Goal: Information Seeking & Learning: Learn about a topic

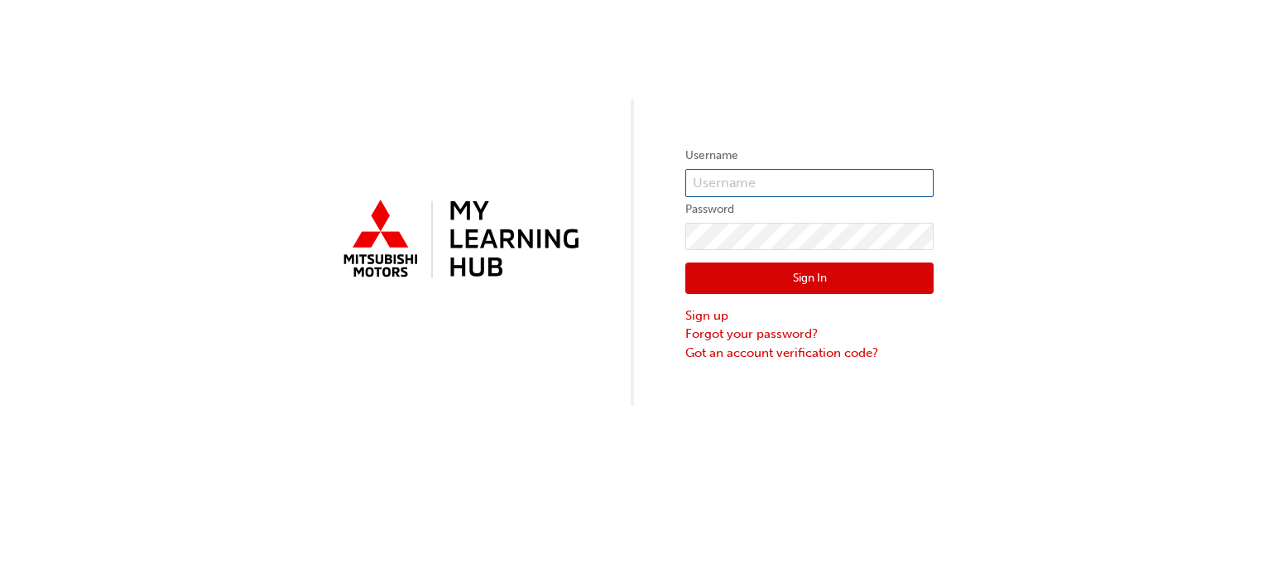
type input "0005969683"
click at [865, 278] on button "Sign In" at bounding box center [809, 277] width 248 height 31
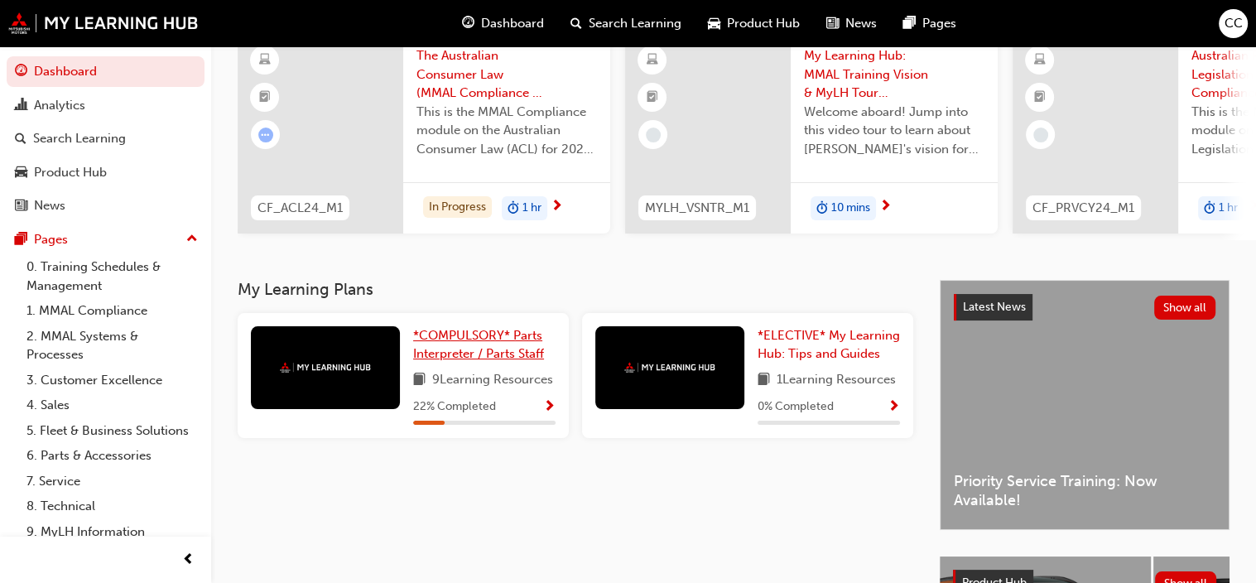
scroll to position [166, 0]
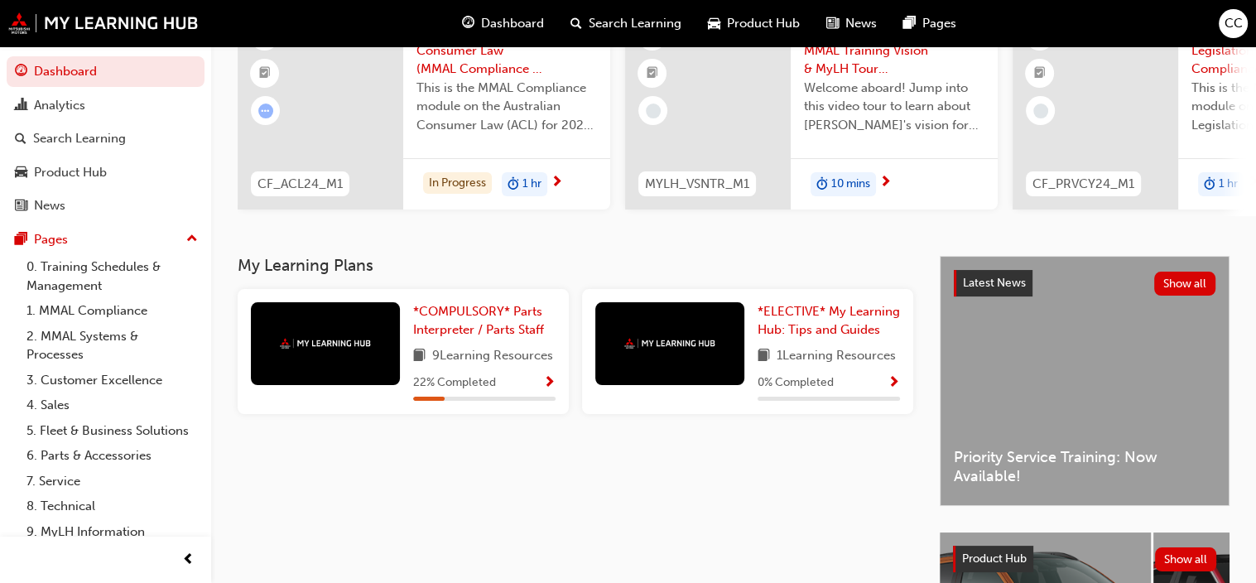
click at [325, 366] on div at bounding box center [325, 343] width 149 height 83
click at [508, 329] on span "*COMPULSORY* Parts Interpreter / Parts Staff" at bounding box center [478, 321] width 131 height 34
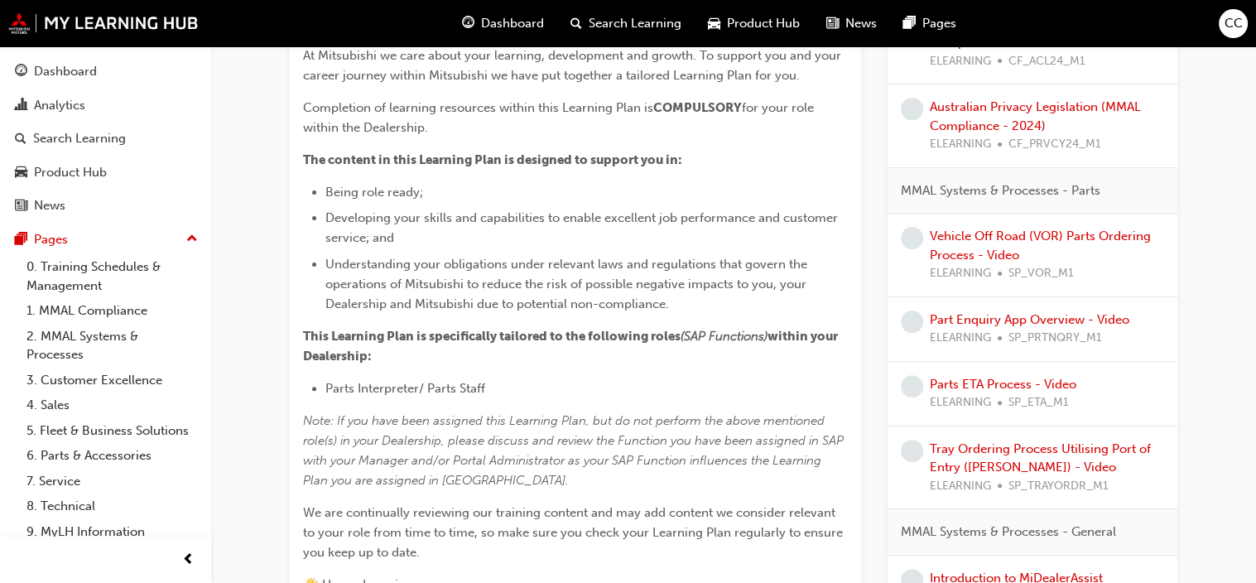
scroll to position [414, 0]
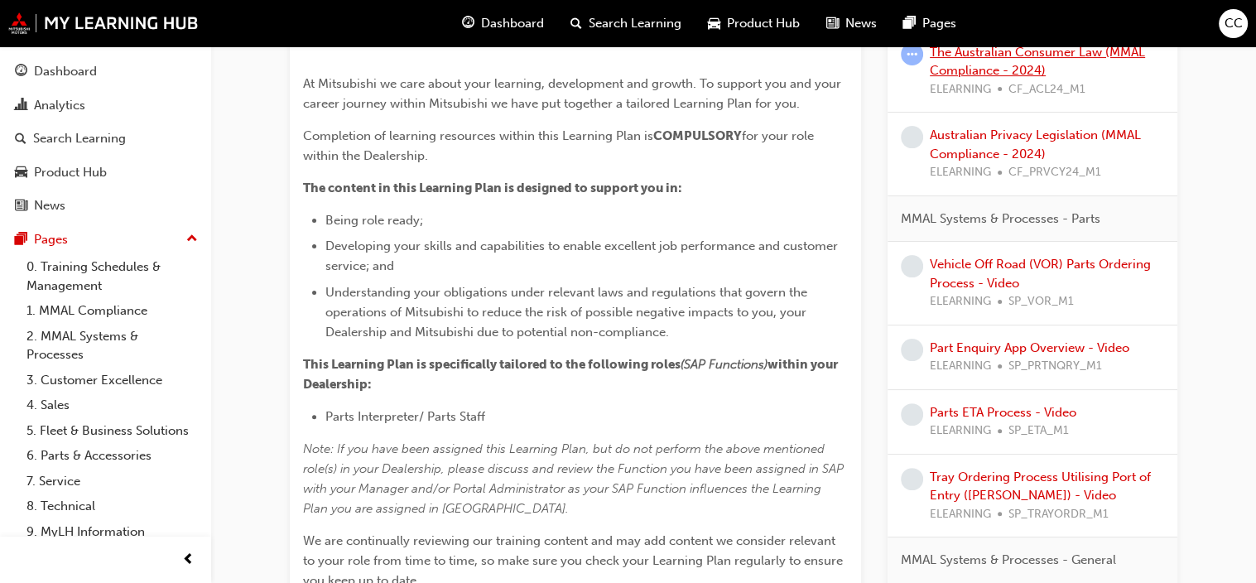
click at [1061, 79] on link "The Australian Consumer Law (MMAL Compliance - 2024)" at bounding box center [1037, 62] width 215 height 34
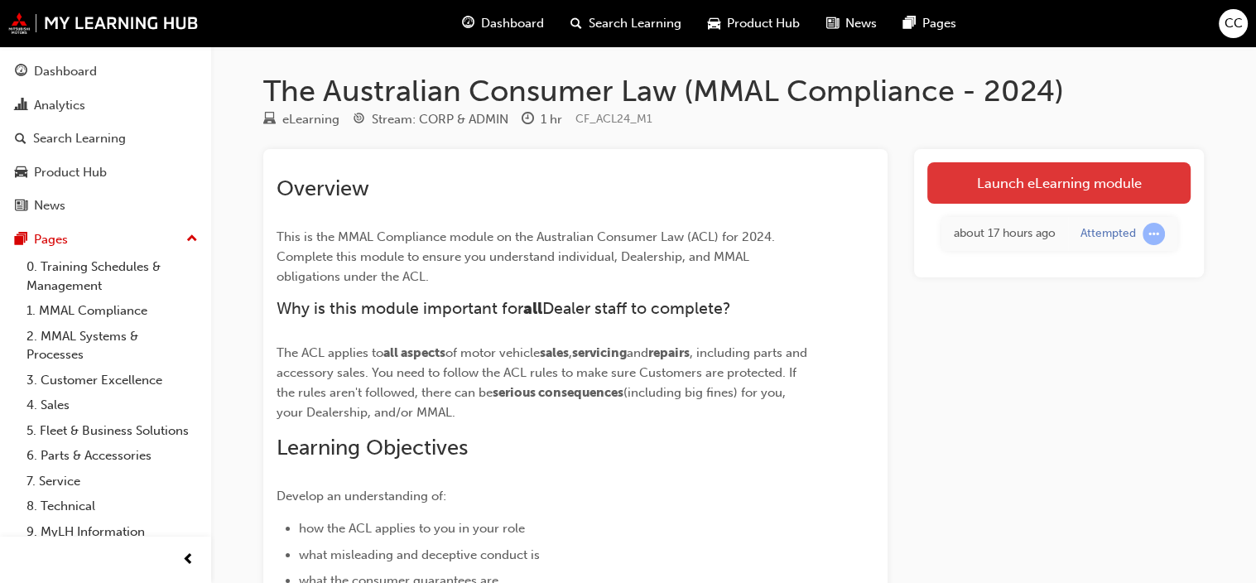
click at [1017, 184] on link "Launch eLearning module" at bounding box center [1058, 182] width 263 height 41
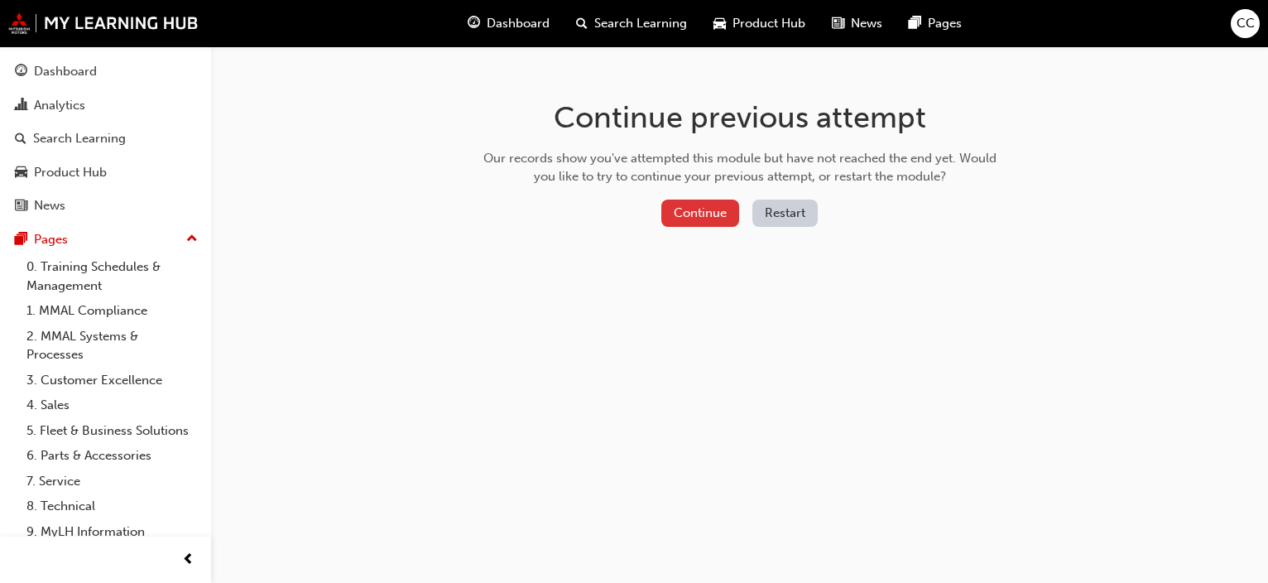
click at [695, 206] on button "Continue" at bounding box center [700, 213] width 78 height 27
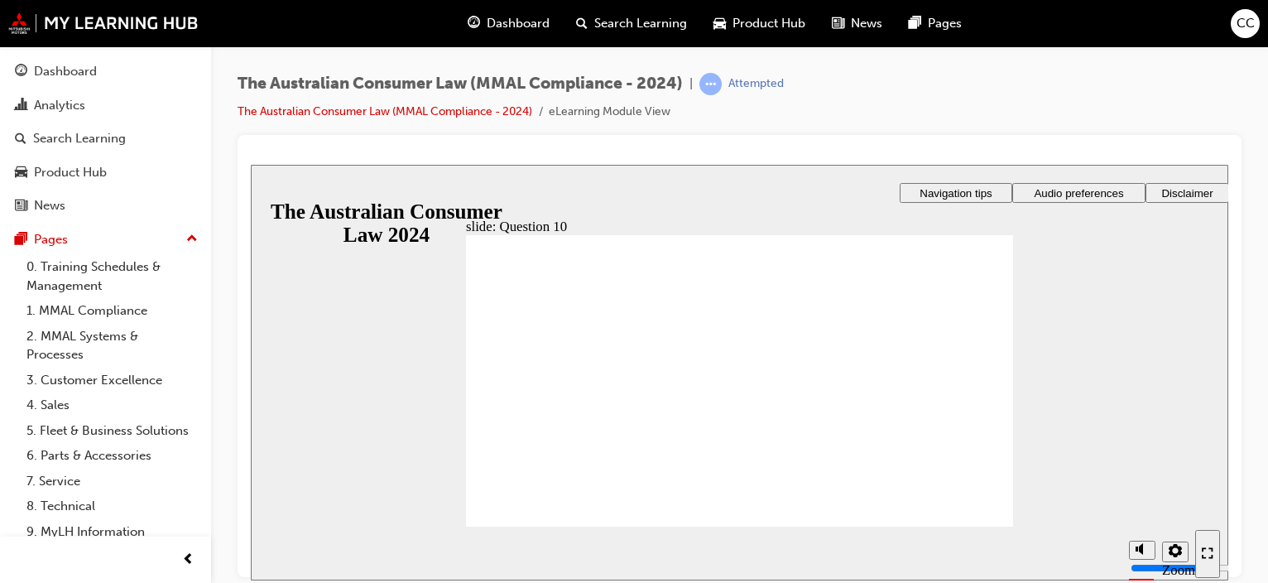
checkbox input "true"
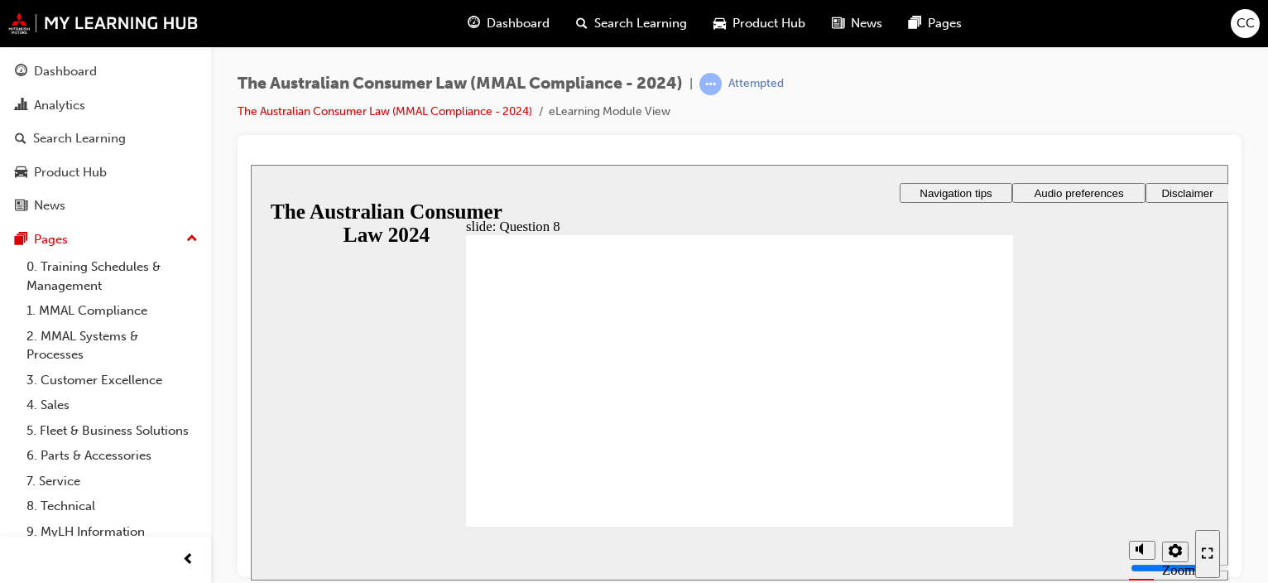
radio input "true"
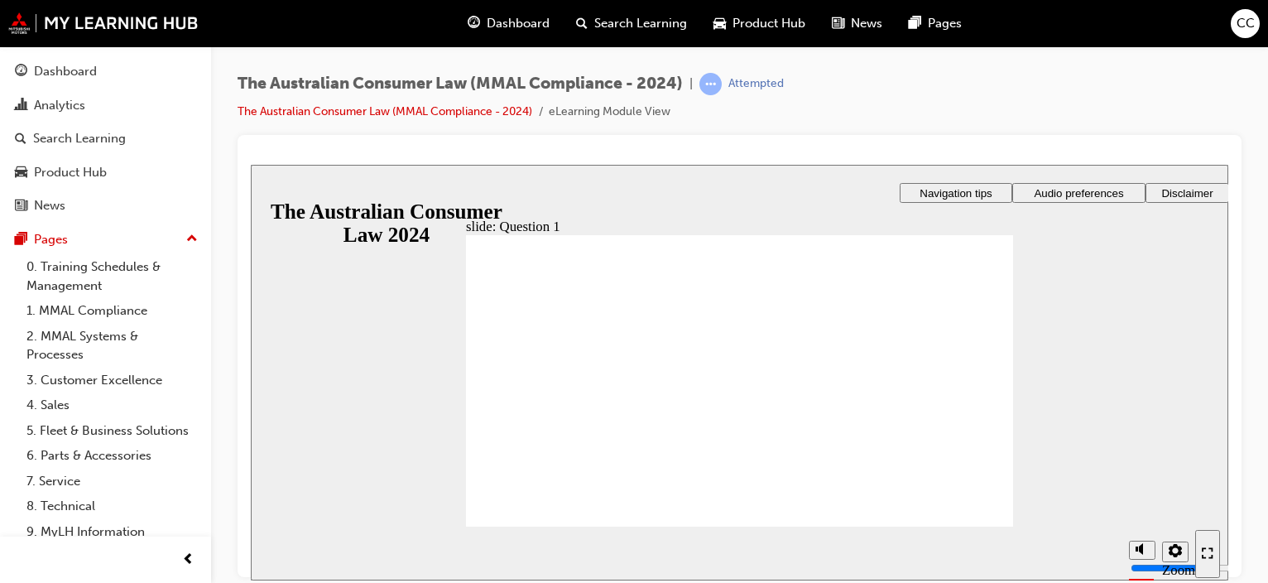
checkbox input "true"
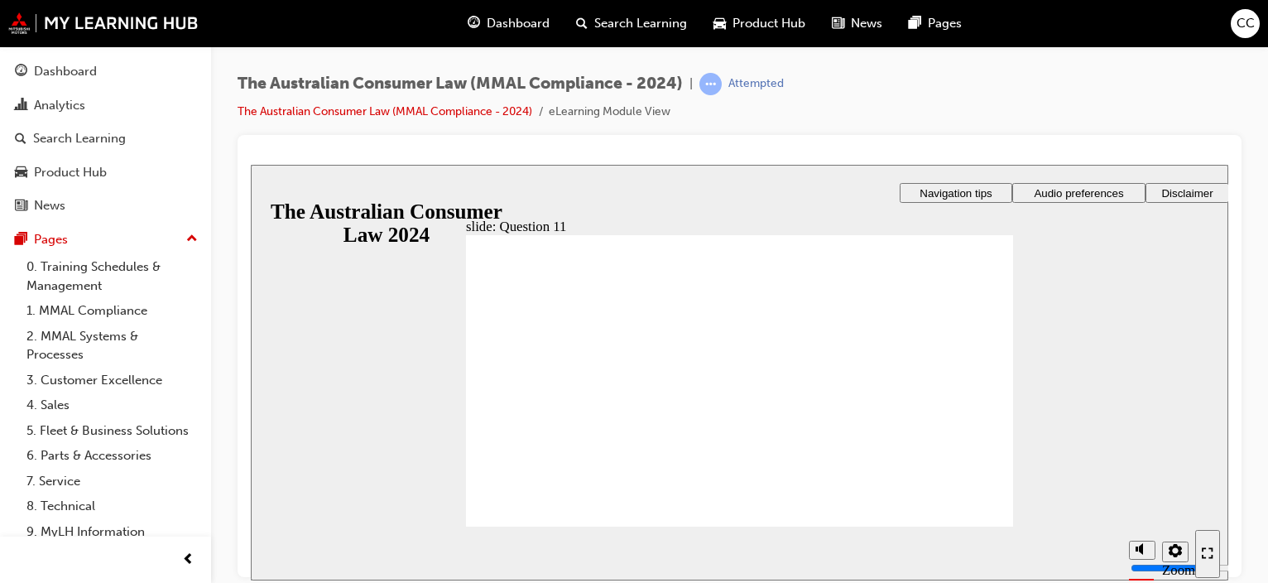
radio input "true"
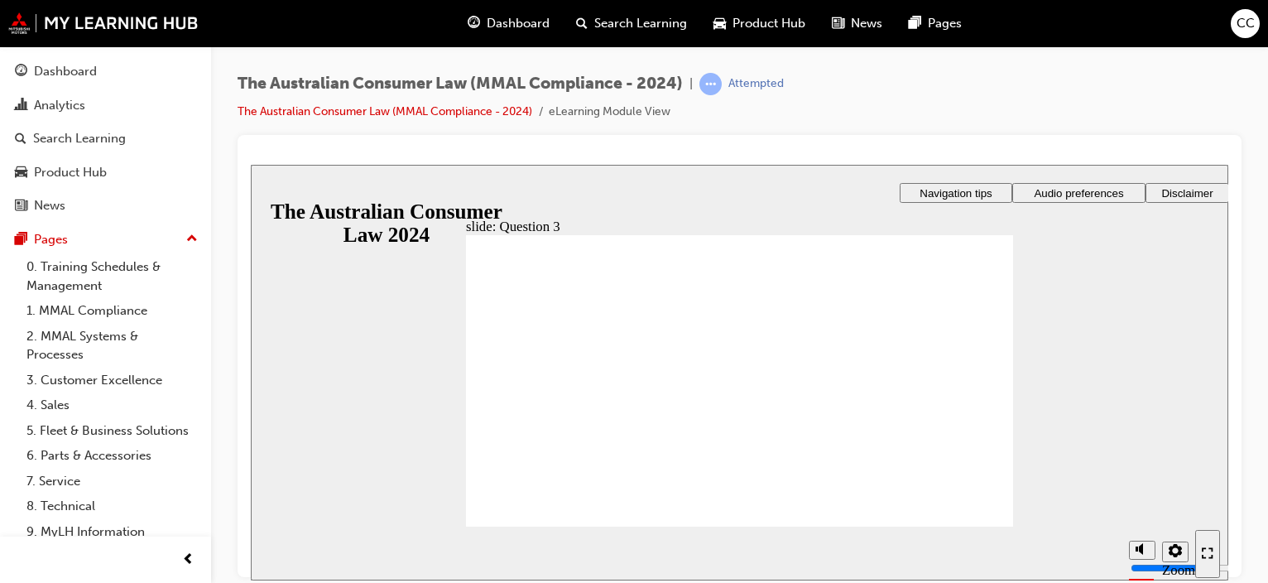
checkbox input "true"
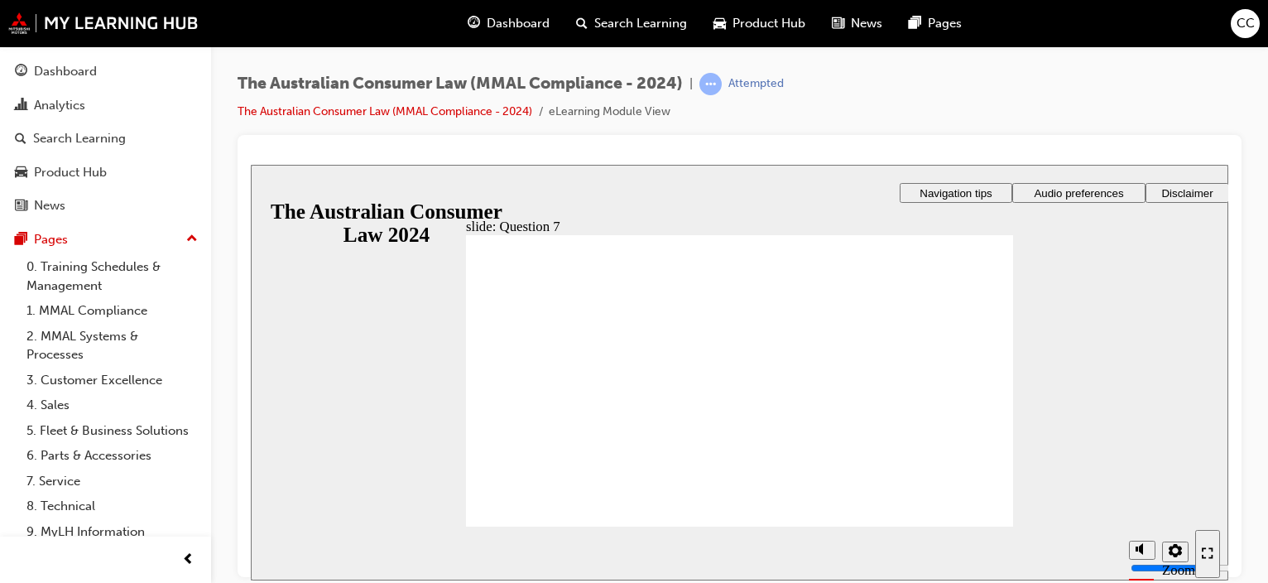
checkbox input "true"
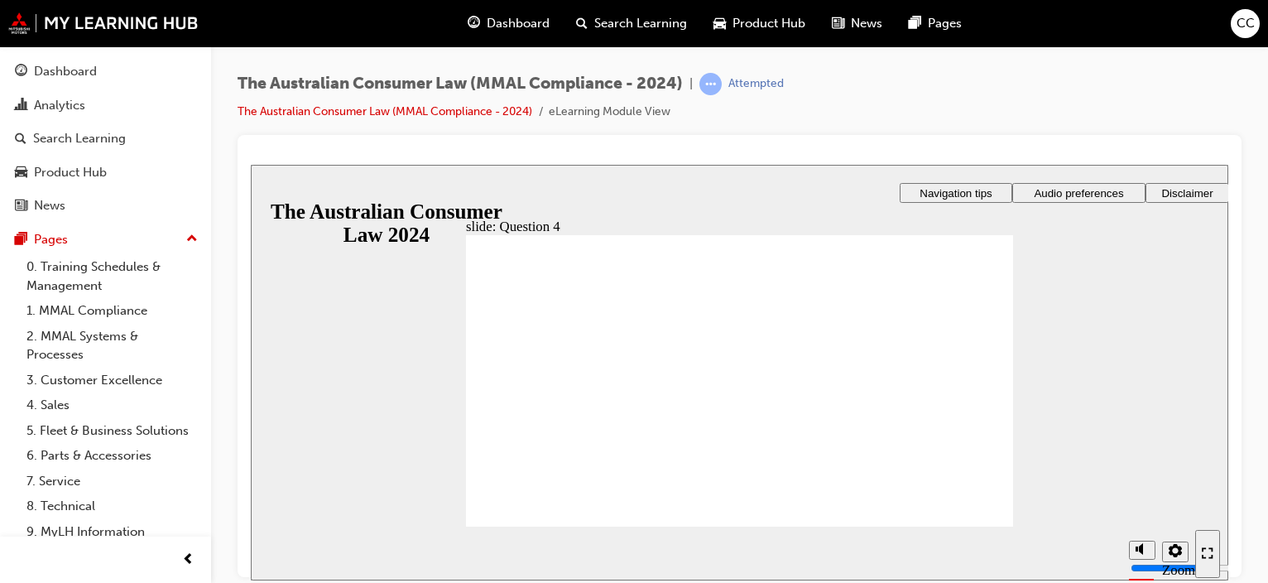
checkbox input "true"
radio input "true"
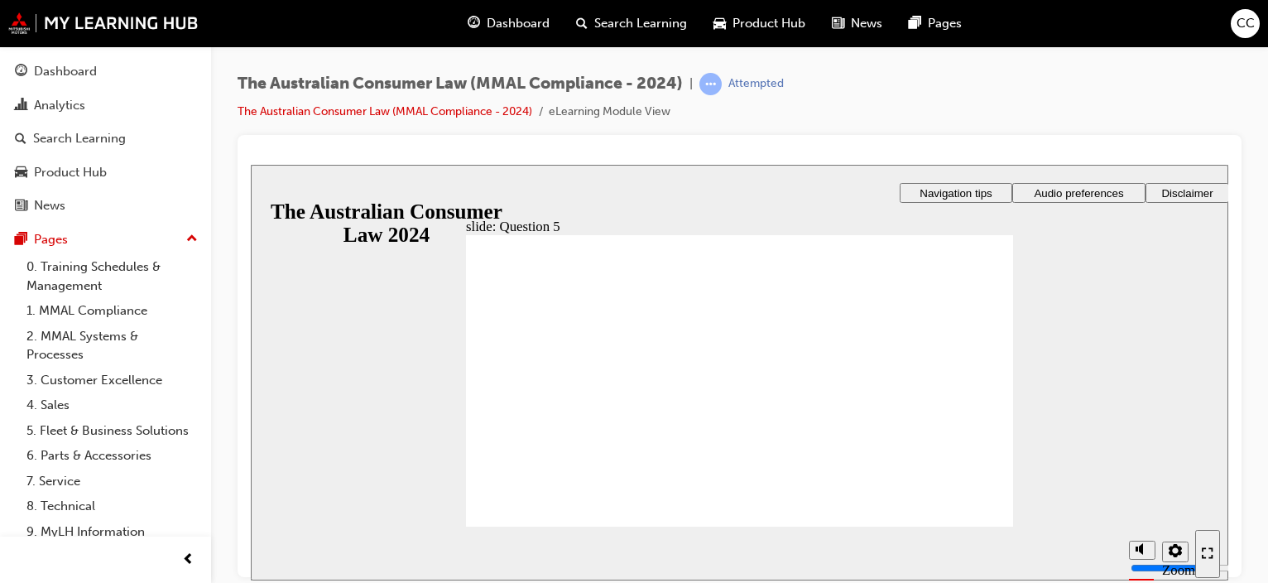
radio input "true"
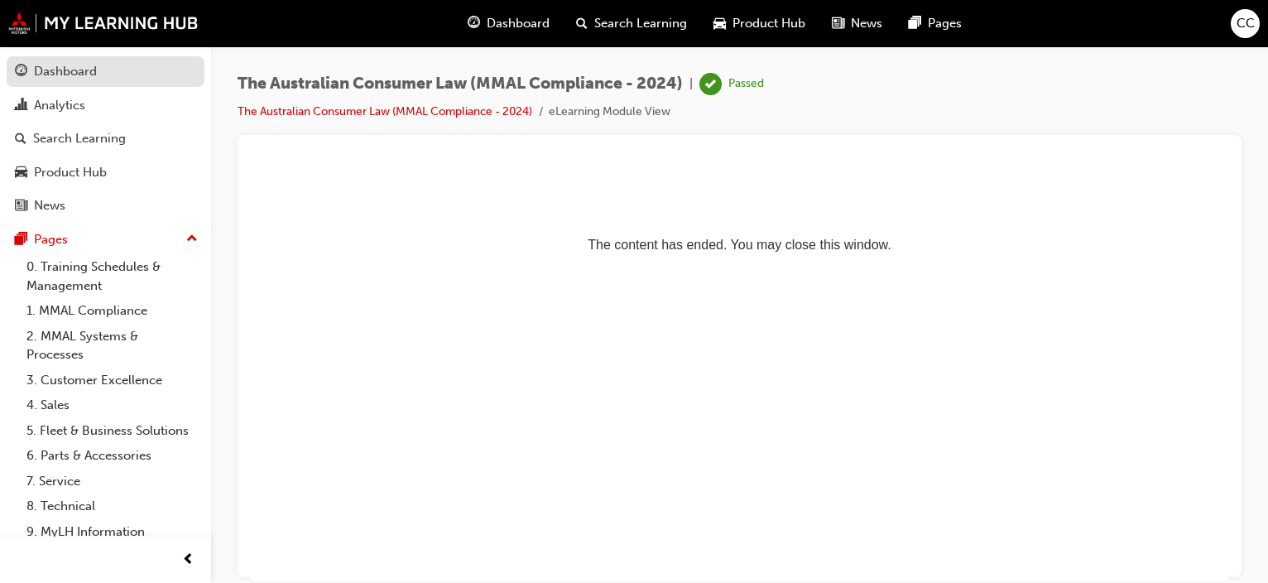
click at [50, 75] on div "Dashboard" at bounding box center [65, 71] width 63 height 19
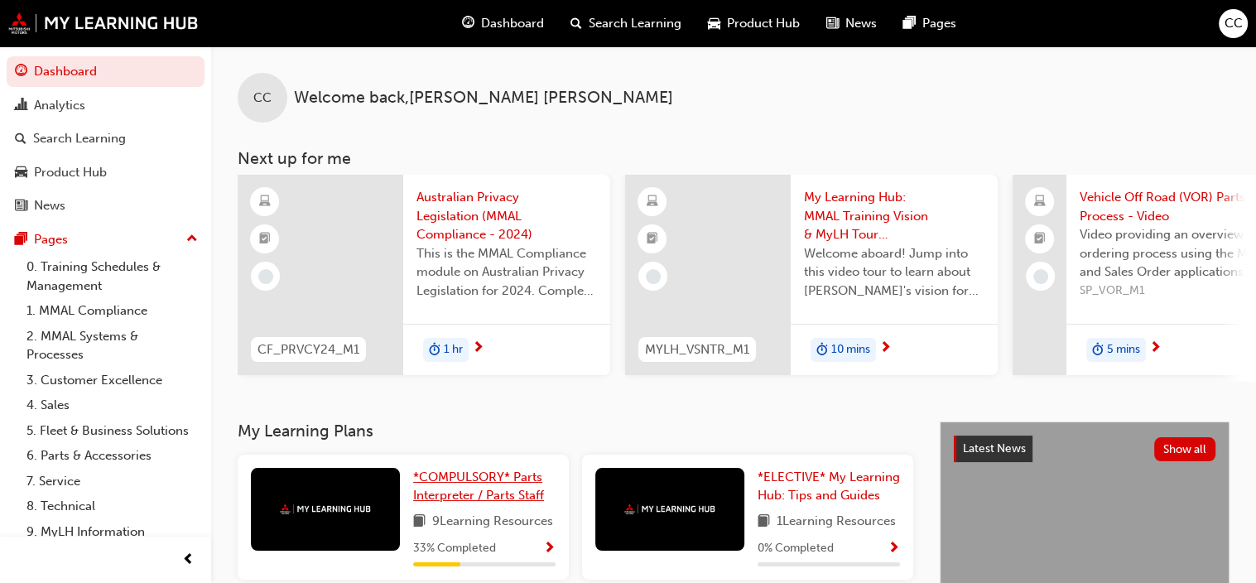
click at [435, 487] on span "*COMPULSORY* Parts Interpreter / Parts Staff" at bounding box center [478, 486] width 131 height 34
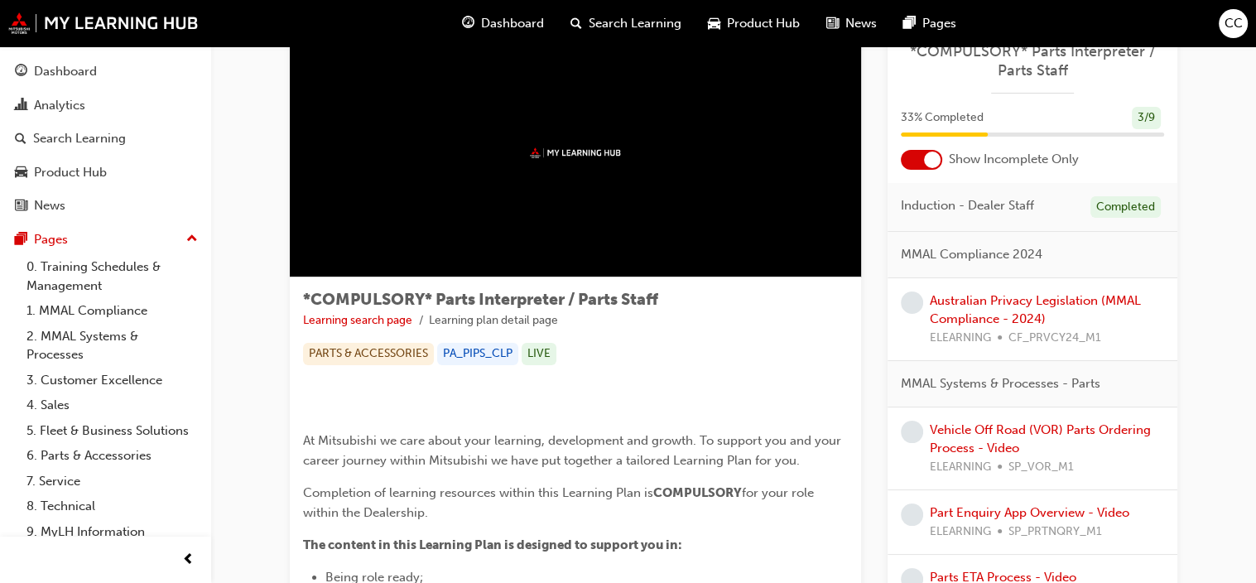
scroll to position [83, 0]
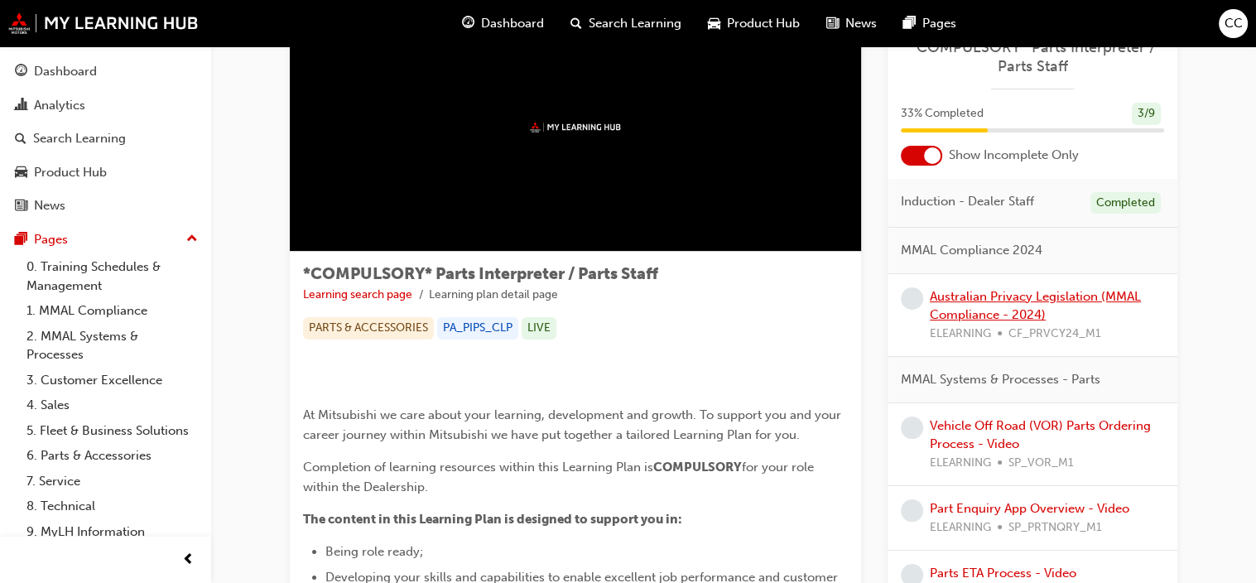
click at [1046, 295] on link "Australian Privacy Legislation (MMAL Compliance - 2024)" at bounding box center [1035, 306] width 211 height 34
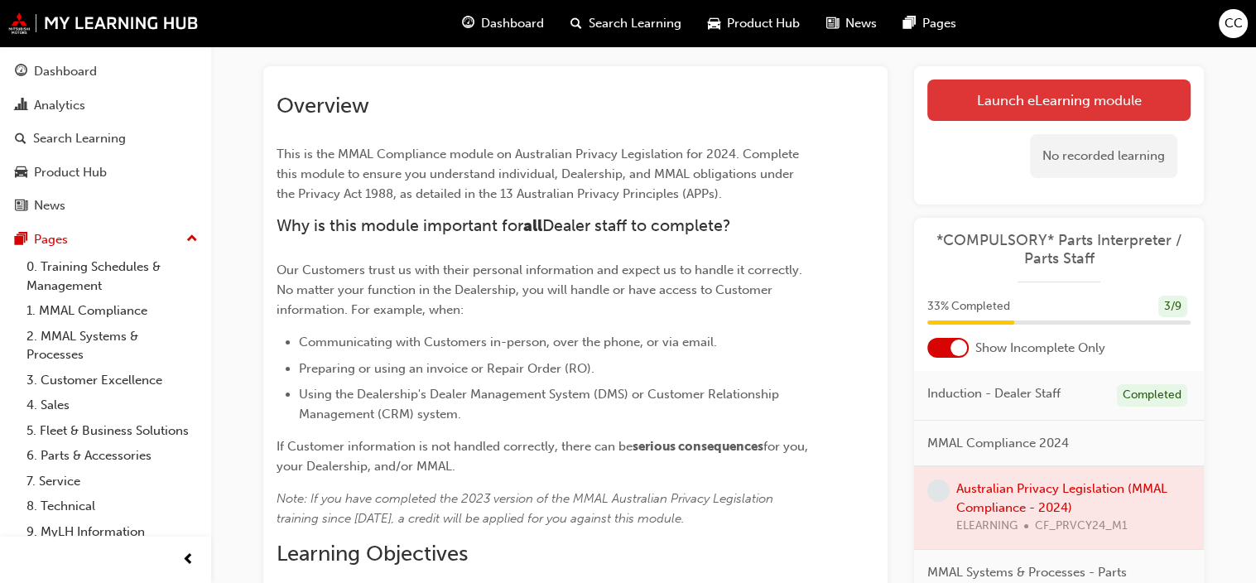
click at [1035, 96] on link "Launch eLearning module" at bounding box center [1058, 99] width 263 height 41
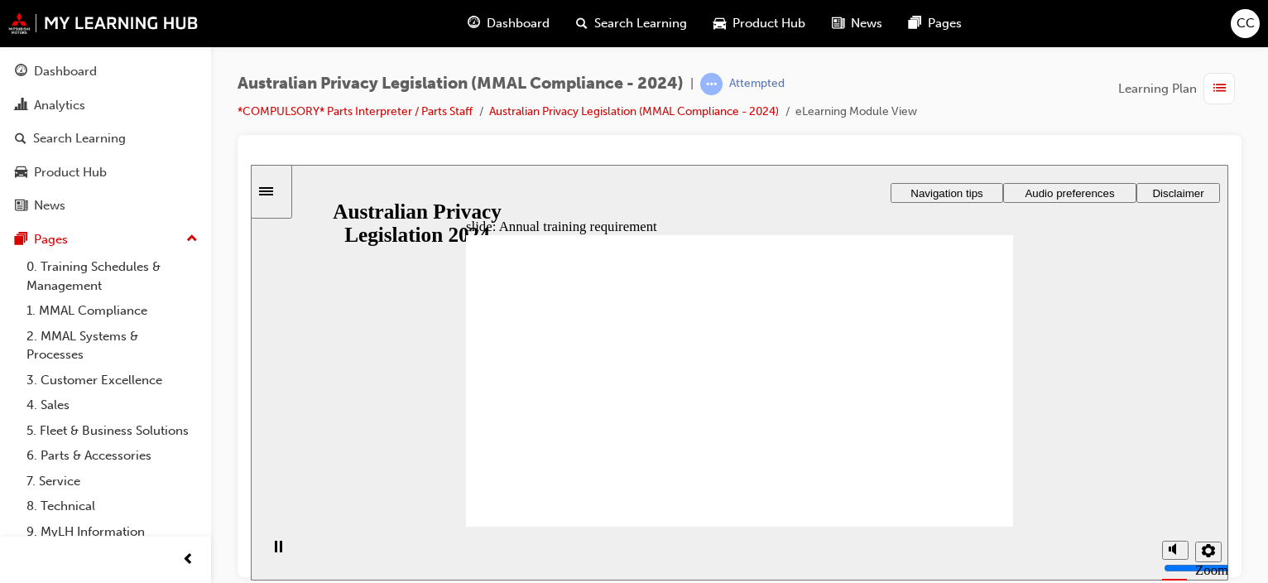
checkbox input "true"
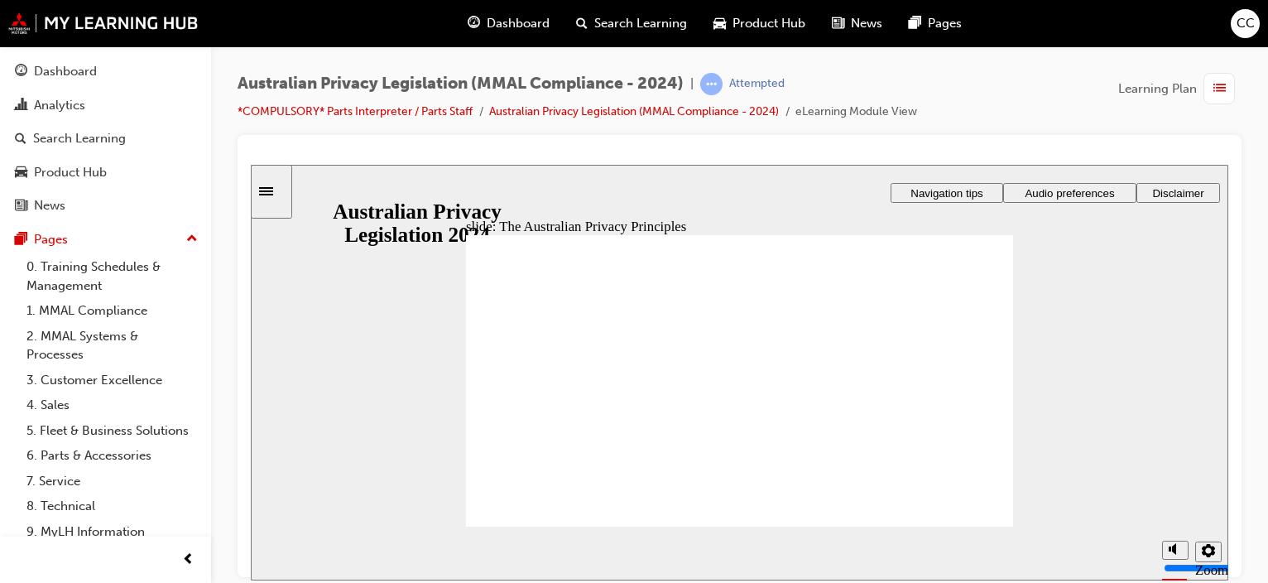
drag, startPoint x: 570, startPoint y: 489, endPoint x: 565, endPoint y: 476, distance: 13.9
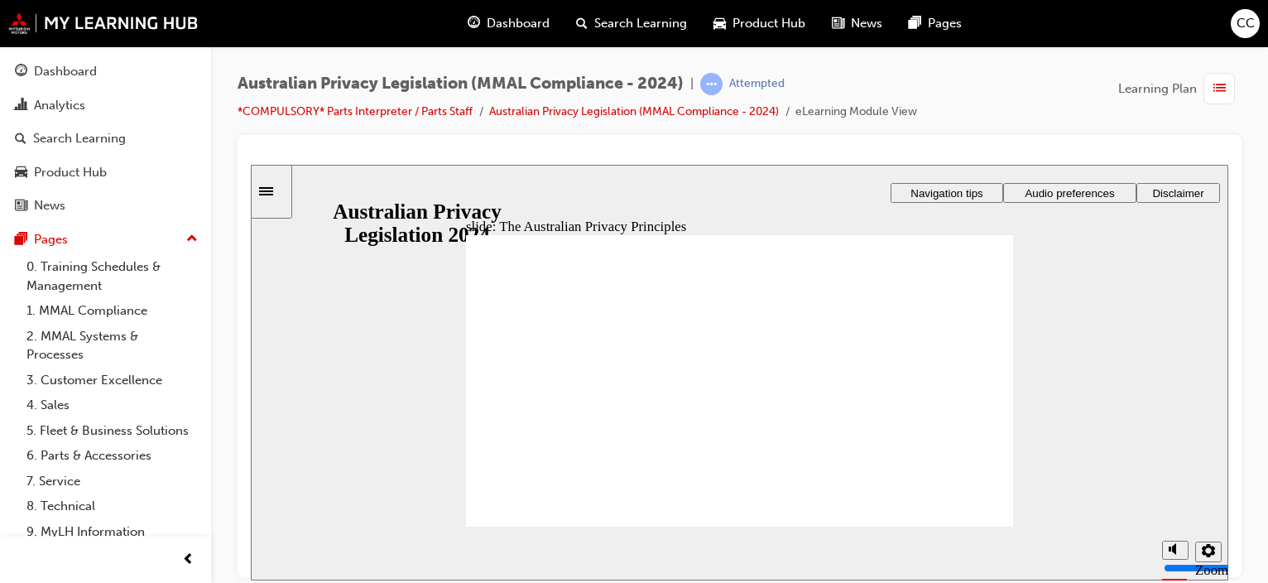
drag, startPoint x: 735, startPoint y: 392, endPoint x: 733, endPoint y: 383, distance: 9.3
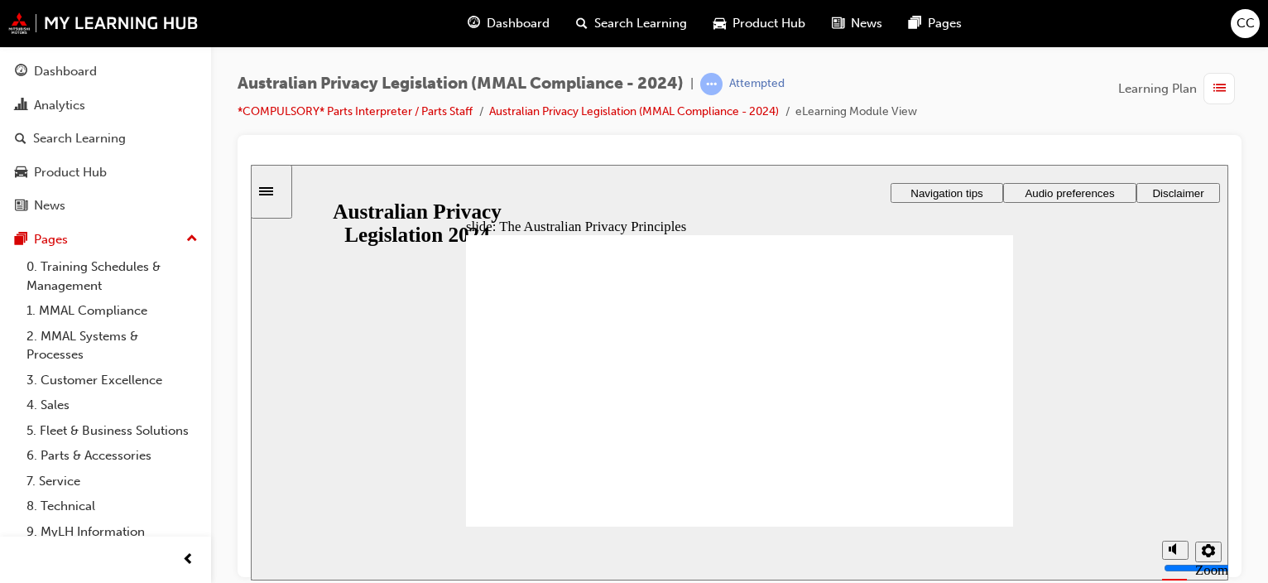
drag, startPoint x: 902, startPoint y: 499, endPoint x: 901, endPoint y: 479, distance: 19.9
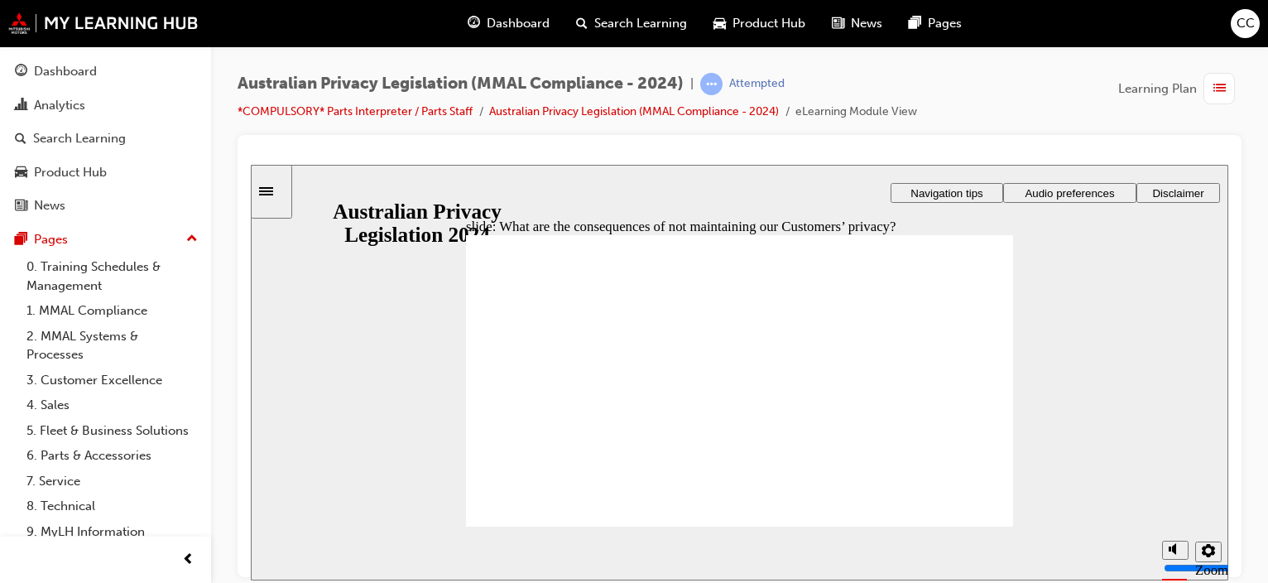
drag, startPoint x: 885, startPoint y: 343, endPoint x: 913, endPoint y: 363, distance: 34.9
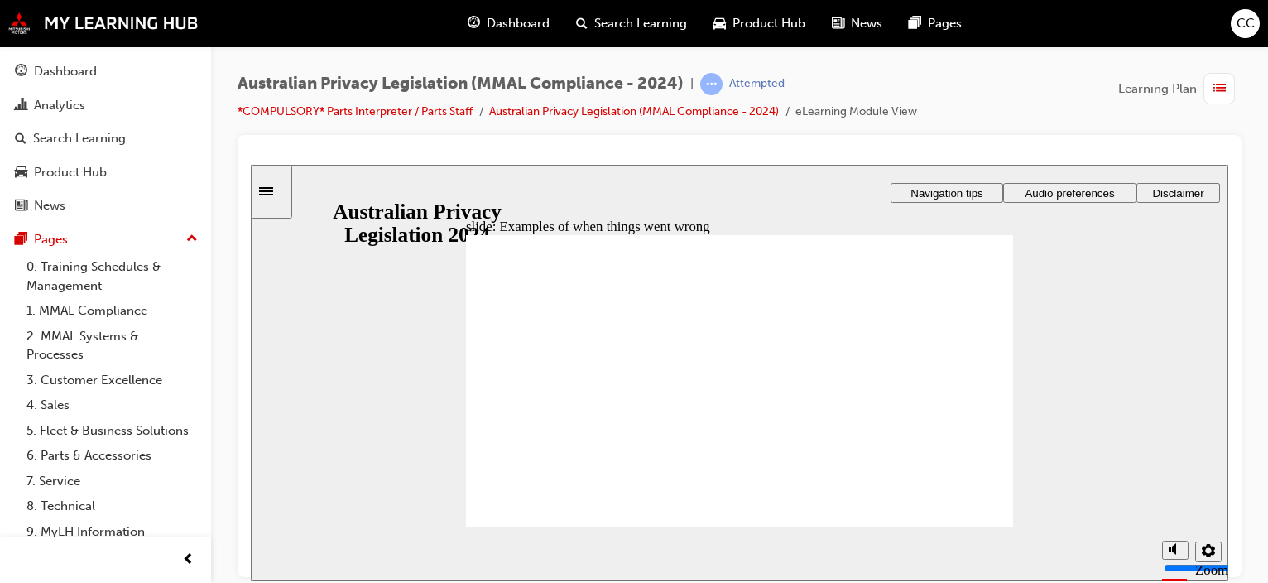
drag, startPoint x: 520, startPoint y: 359, endPoint x: 538, endPoint y: 367, distance: 19.7
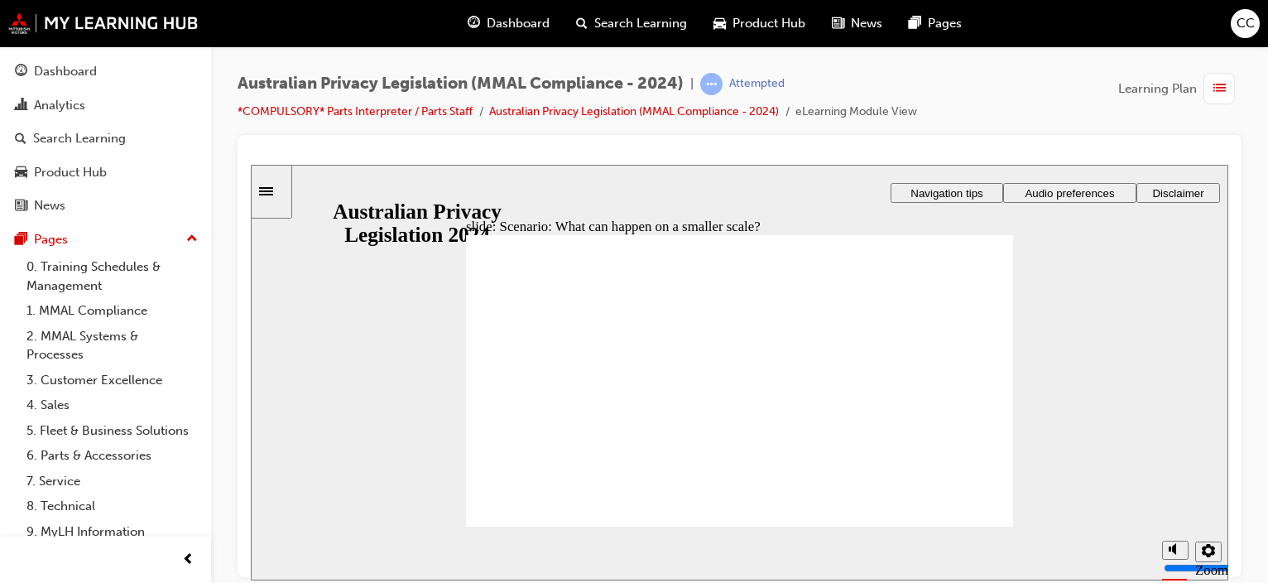
radio input "true"
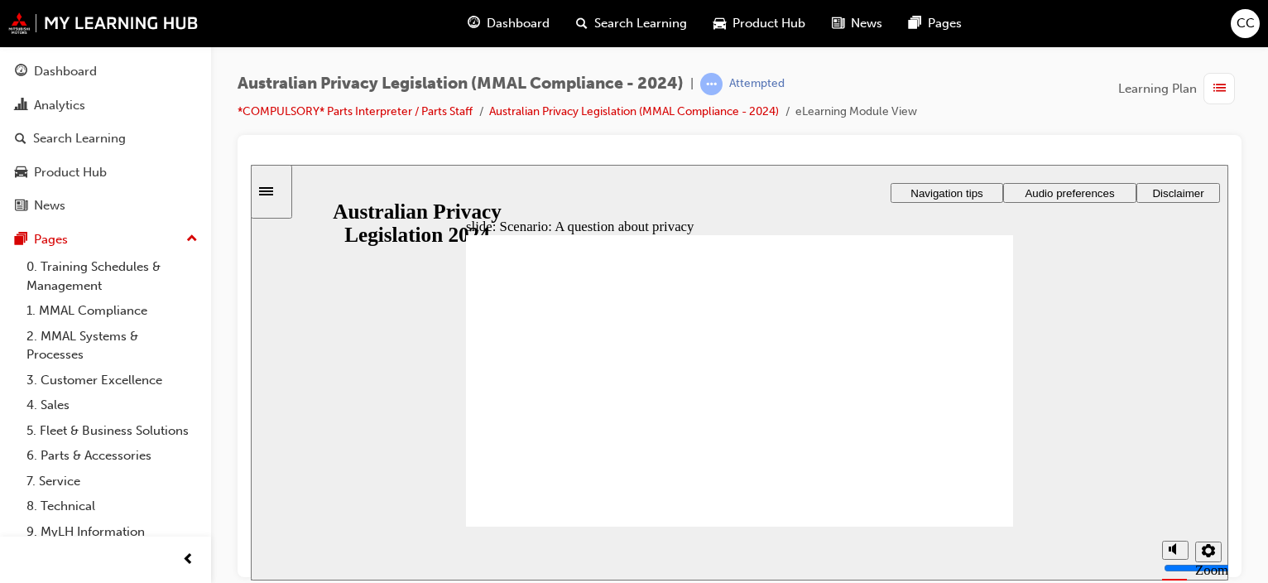
radio input "true"
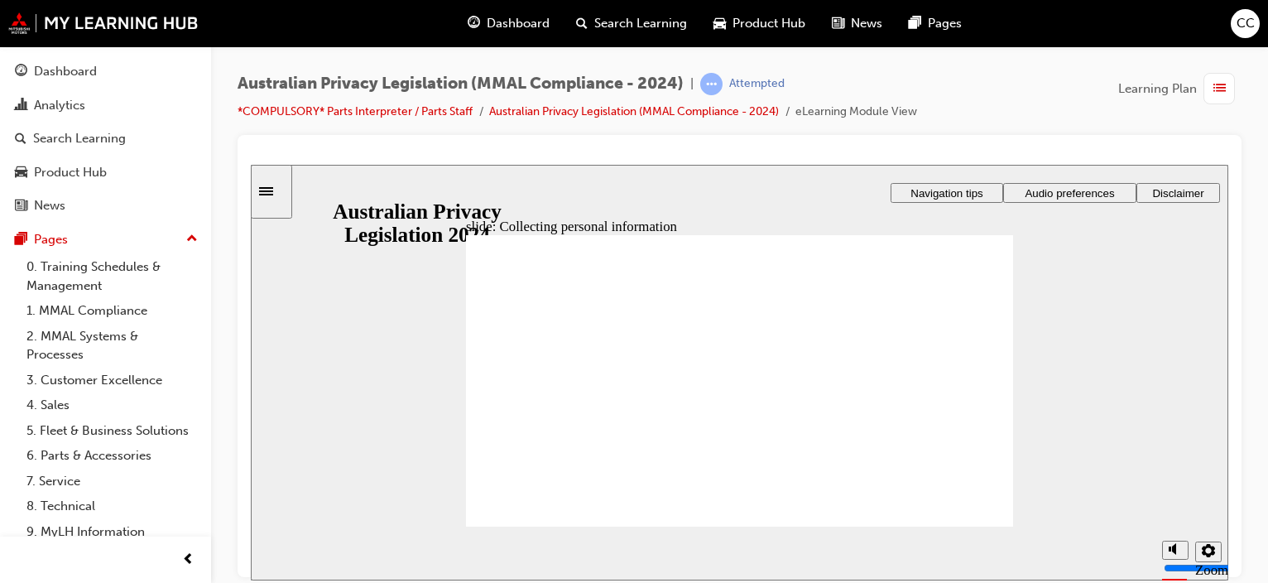
drag, startPoint x: 703, startPoint y: 358, endPoint x: 783, endPoint y: 357, distance: 80.3
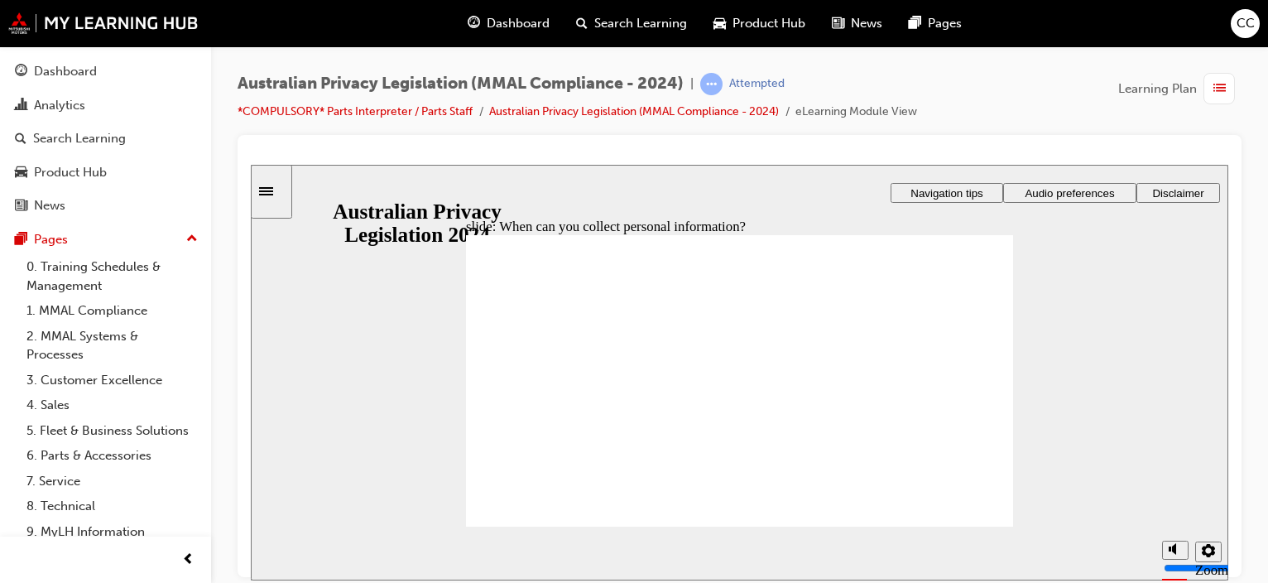
drag, startPoint x: 785, startPoint y: 516, endPoint x: 807, endPoint y: 507, distance: 24.1
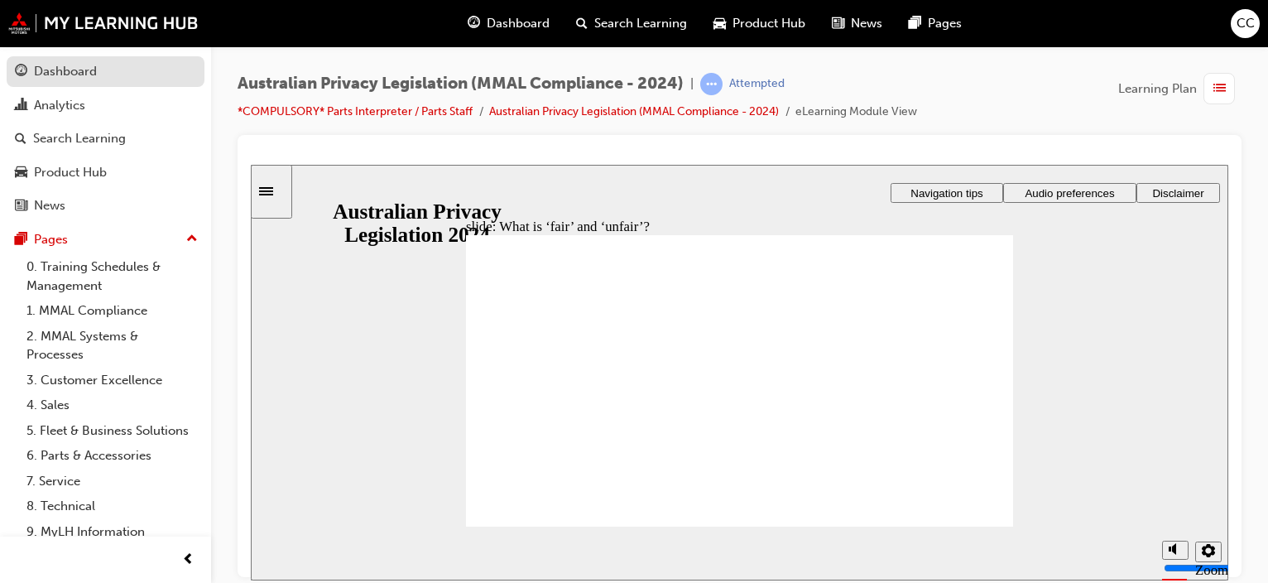
click at [53, 67] on div "Dashboard" at bounding box center [65, 71] width 63 height 19
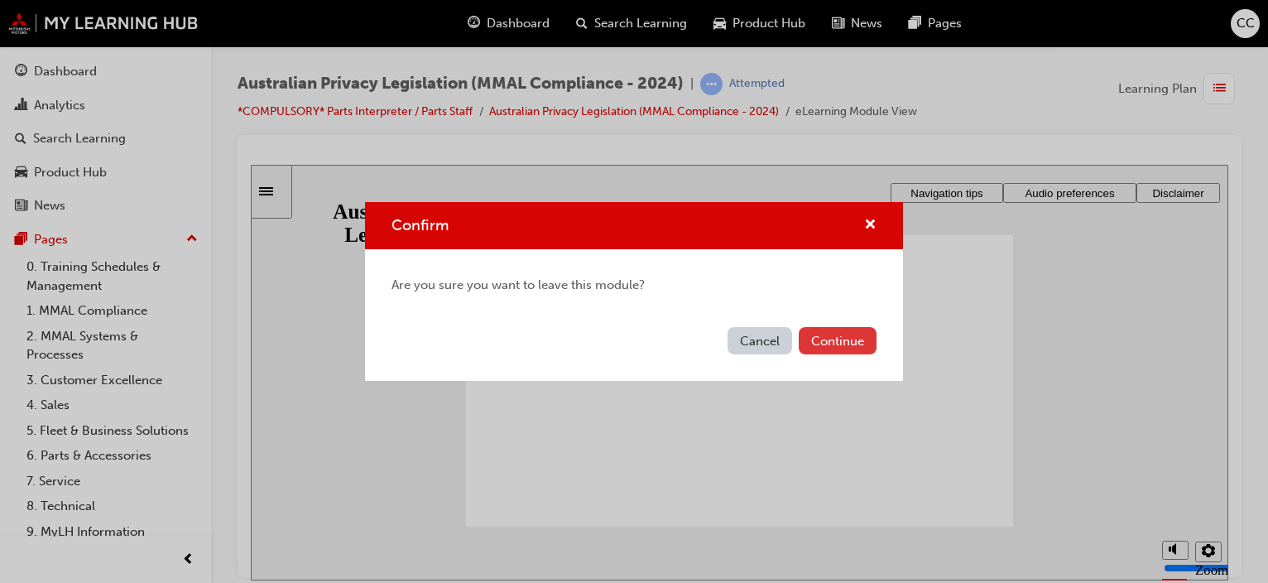
click at [828, 333] on button "Continue" at bounding box center [838, 340] width 78 height 27
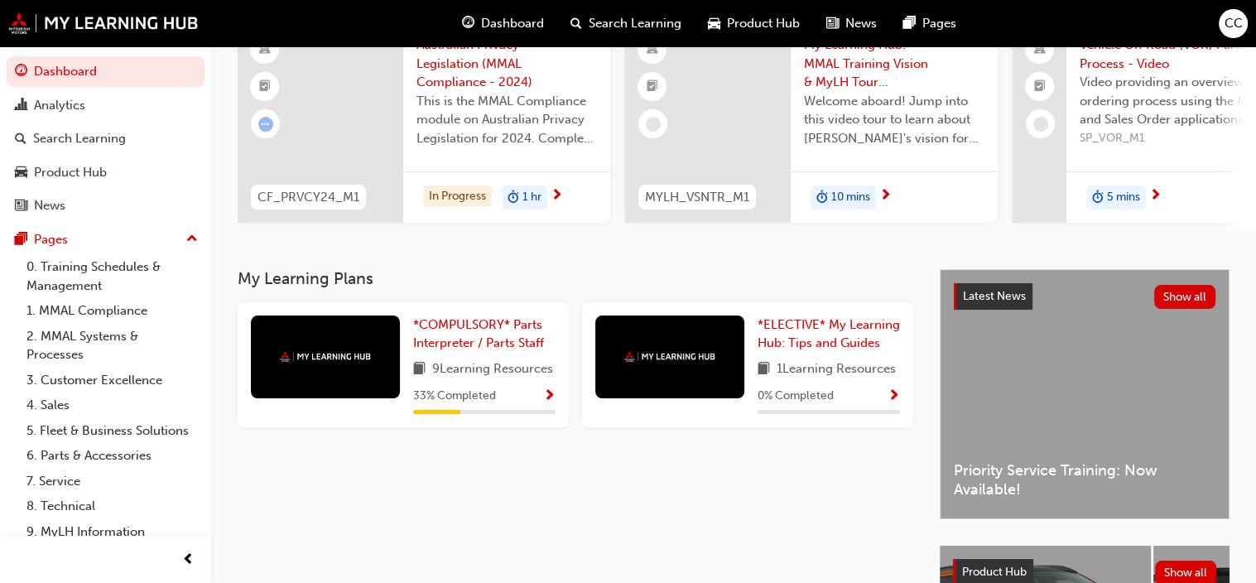
scroll to position [166, 0]
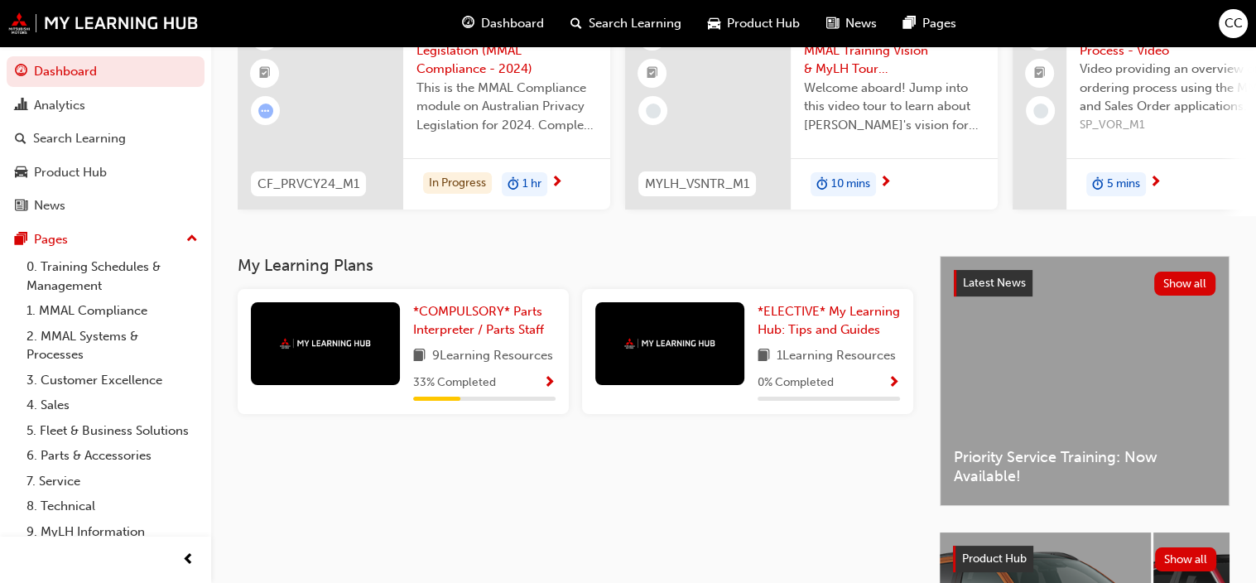
click at [368, 361] on div at bounding box center [325, 343] width 149 height 83
click at [458, 324] on link "*COMPULSORY* Parts Interpreter / Parts Staff" at bounding box center [484, 320] width 142 height 37
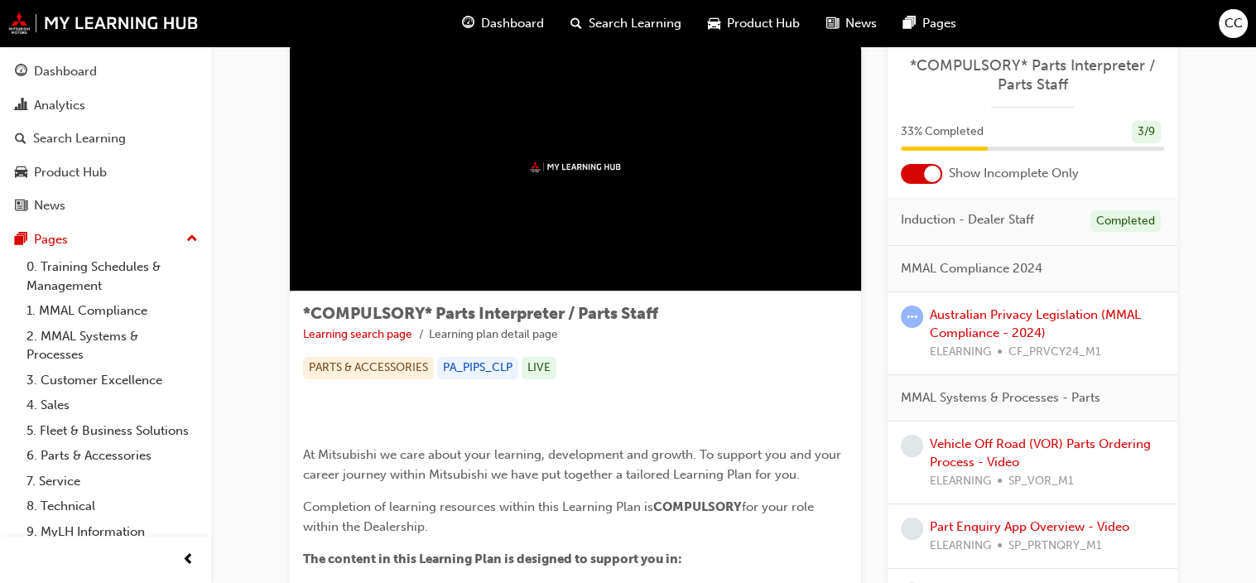
scroll to position [166, 0]
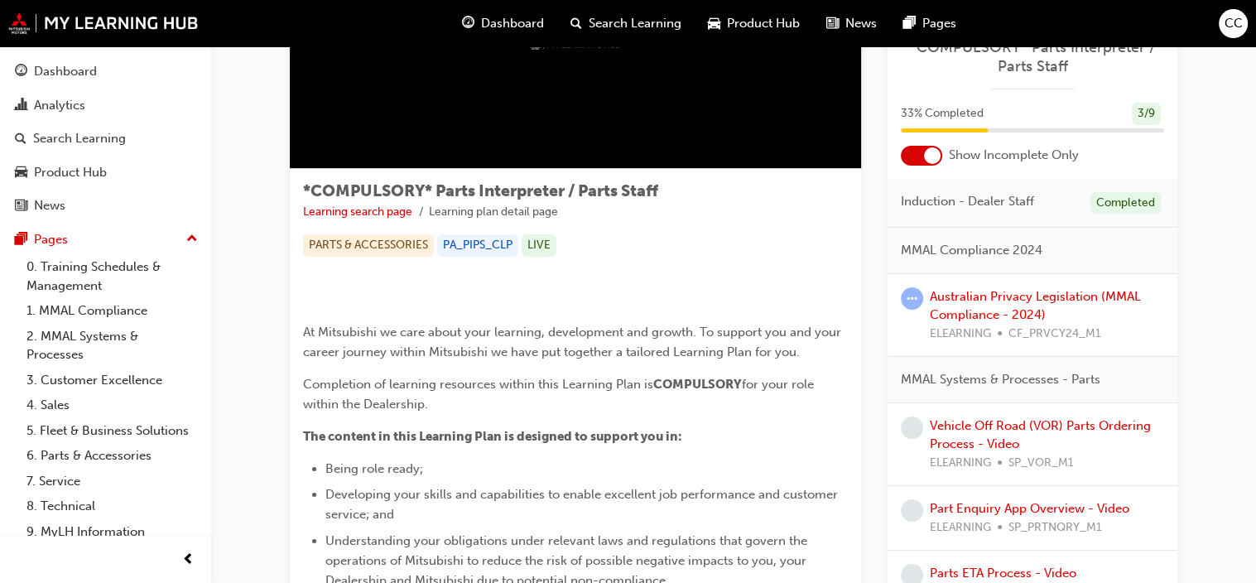
click at [1013, 303] on div "Australian Privacy Legislation (MMAL Compliance - 2024) ELEARNING CF_PRVCY24_M1" at bounding box center [1047, 315] width 234 height 56
click at [991, 297] on link "Australian Privacy Legislation (MMAL Compliance - 2024)" at bounding box center [1035, 306] width 211 height 34
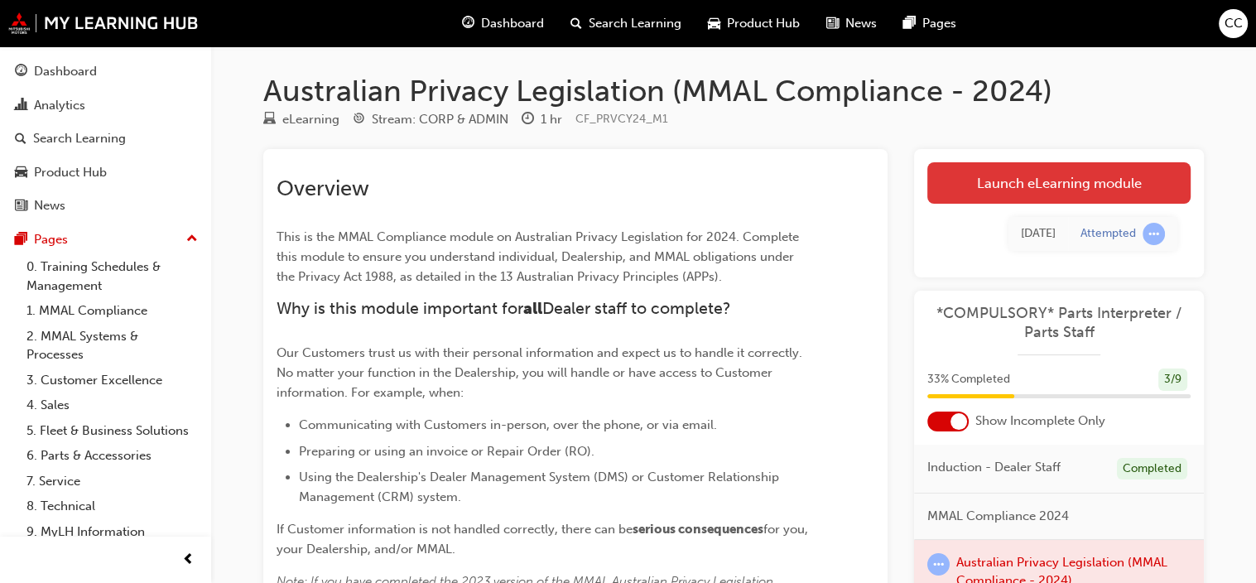
click at [1060, 185] on link "Launch eLearning module" at bounding box center [1058, 182] width 263 height 41
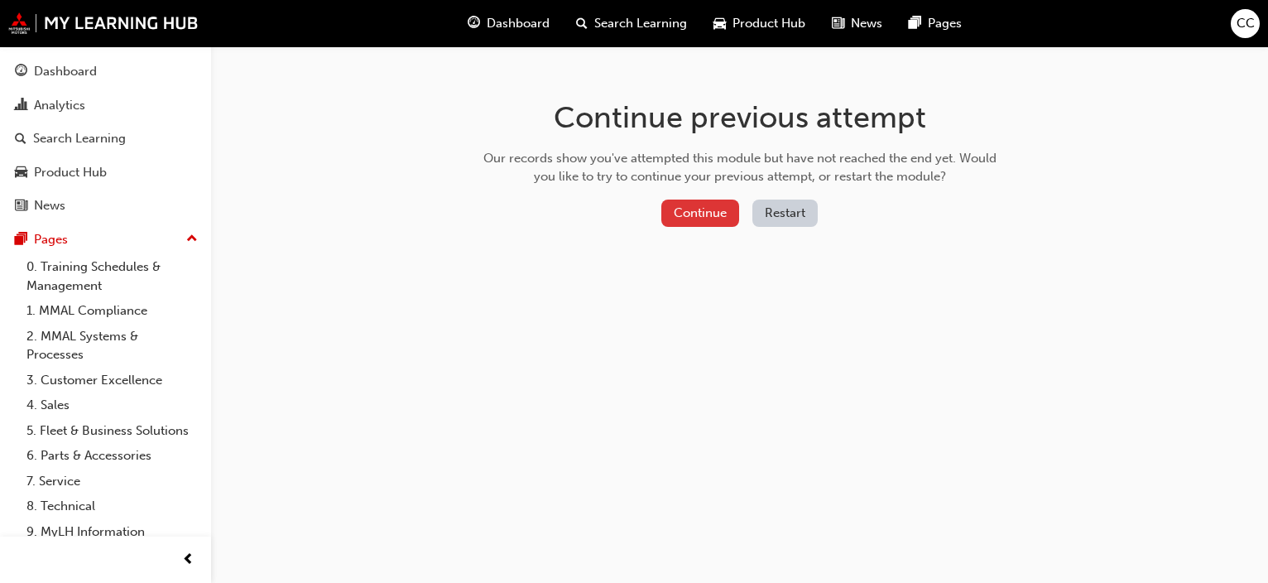
click at [699, 219] on button "Continue" at bounding box center [700, 213] width 78 height 27
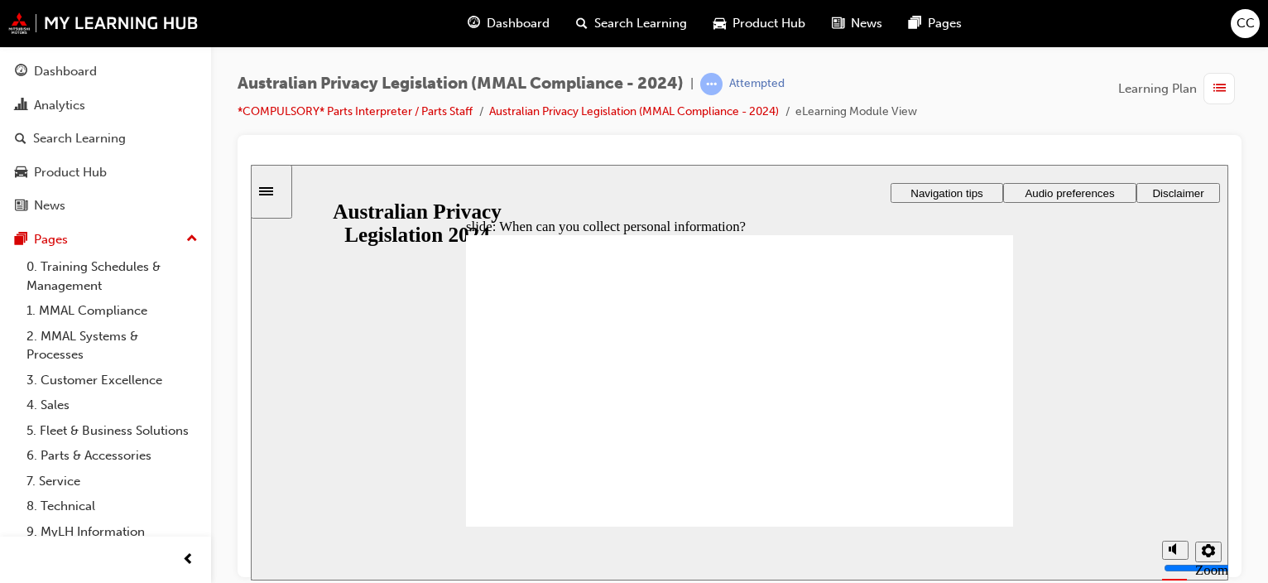
drag, startPoint x: 754, startPoint y: 344, endPoint x: 911, endPoint y: 417, distance: 173.7
drag, startPoint x: 766, startPoint y: 362, endPoint x: 613, endPoint y: 430, distance: 167.5
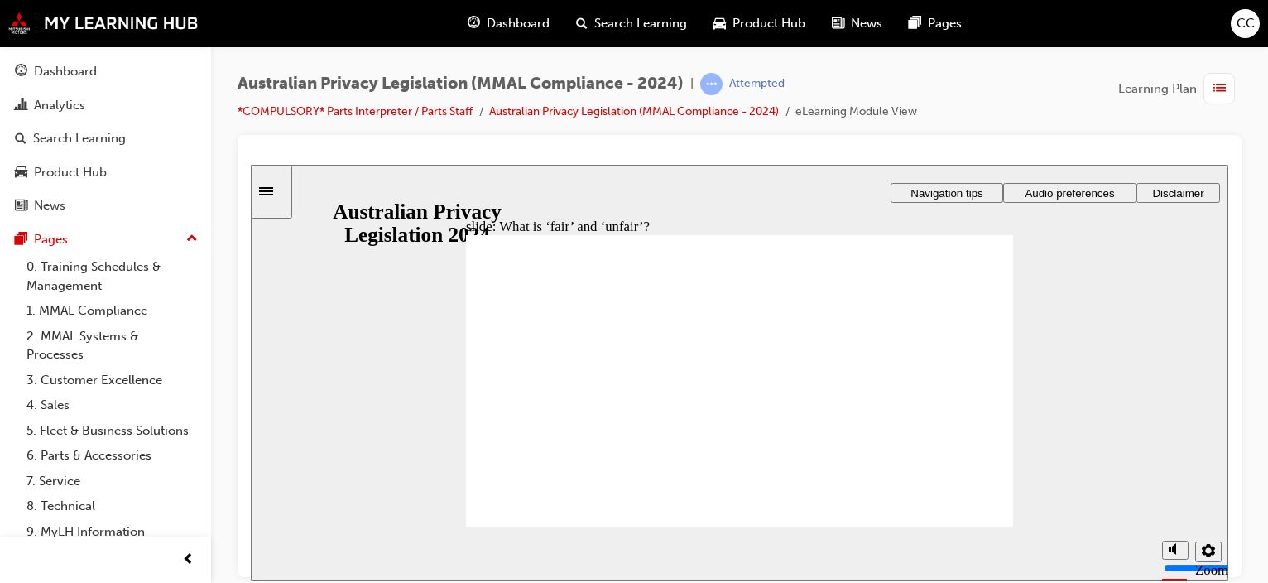
drag, startPoint x: 733, startPoint y: 351, endPoint x: 889, endPoint y: 419, distance: 170.6
drag, startPoint x: 765, startPoint y: 358, endPoint x: 911, endPoint y: 433, distance: 164.8
drag, startPoint x: 761, startPoint y: 344, endPoint x: 608, endPoint y: 416, distance: 169.6
drag, startPoint x: 761, startPoint y: 353, endPoint x: 604, endPoint y: 430, distance: 174.8
drag, startPoint x: 778, startPoint y: 344, endPoint x: 935, endPoint y: 415, distance: 172.3
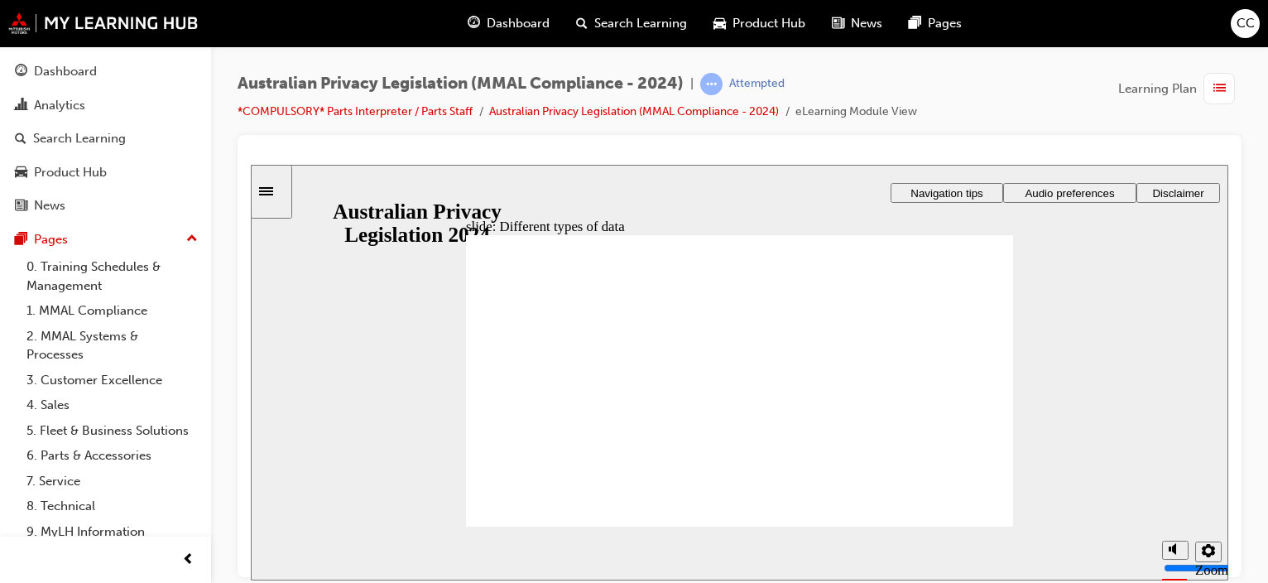
drag, startPoint x: 924, startPoint y: 284, endPoint x: 915, endPoint y: 323, distance: 40.0
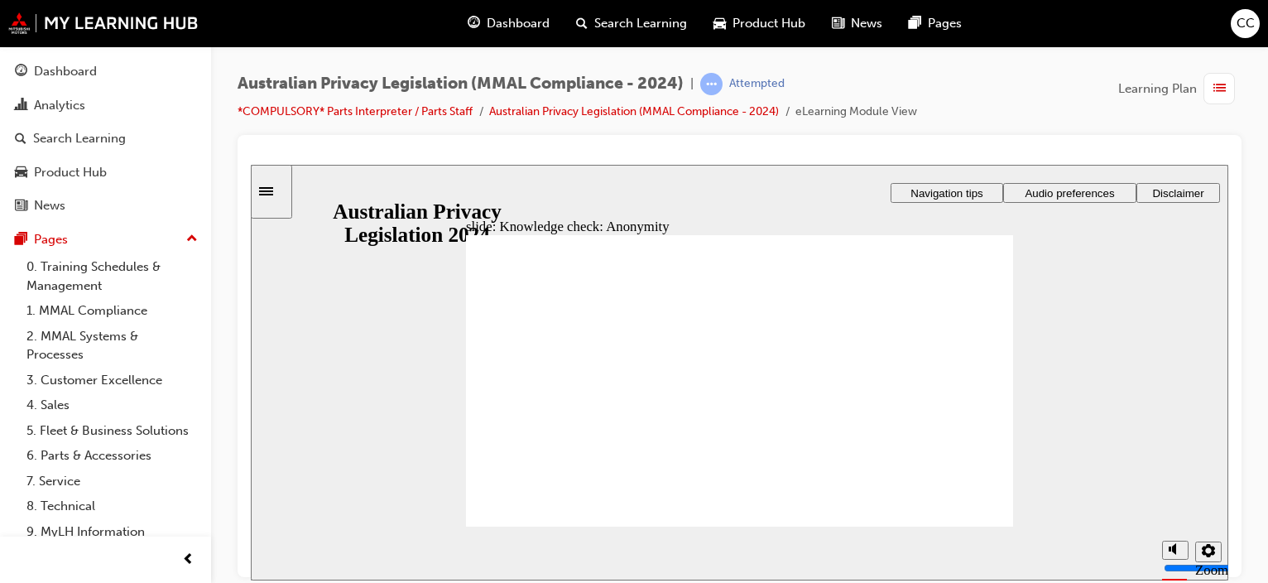
checkbox input "true"
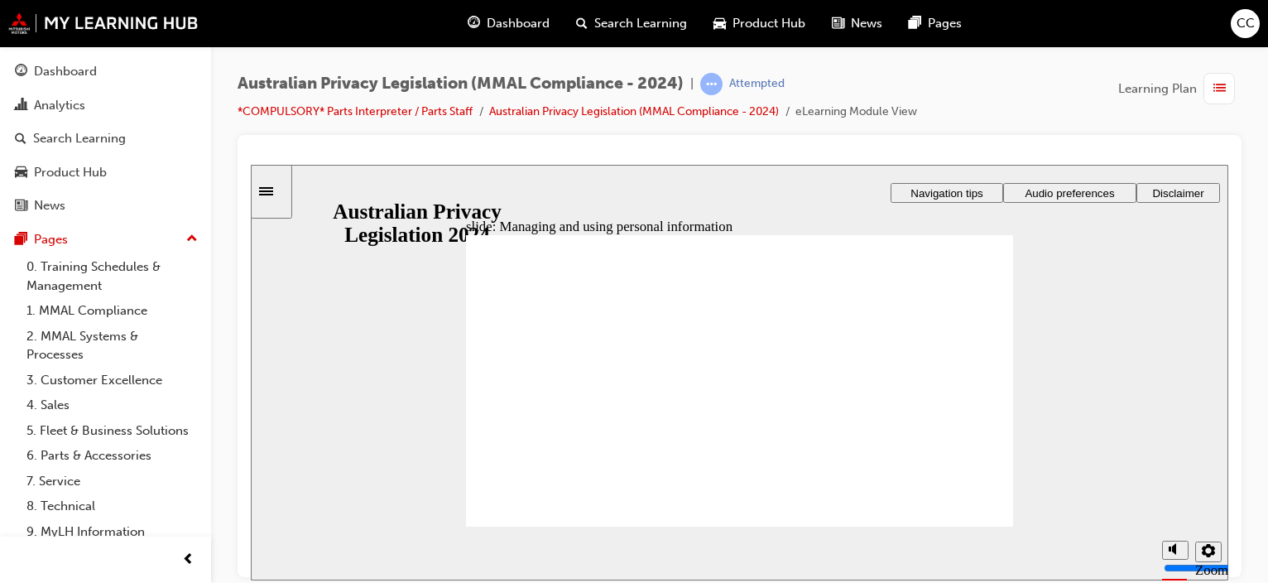
checkbox input "true"
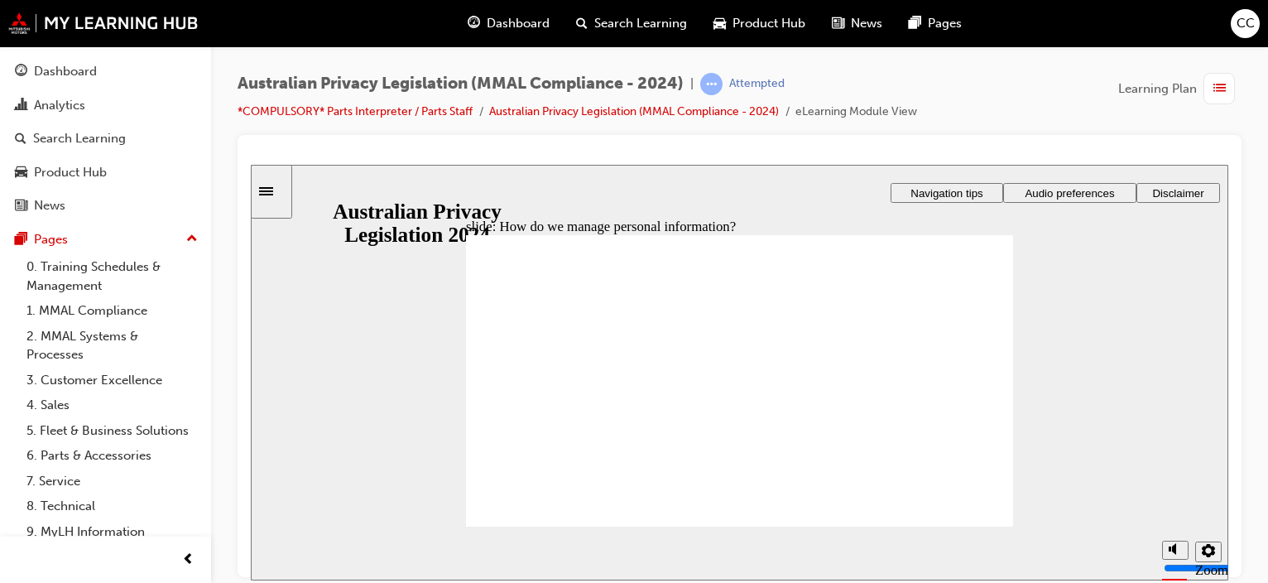
drag, startPoint x: 922, startPoint y: 304, endPoint x: 915, endPoint y: 314, distance: 12.4
drag, startPoint x: 934, startPoint y: 296, endPoint x: 921, endPoint y: 304, distance: 15.6
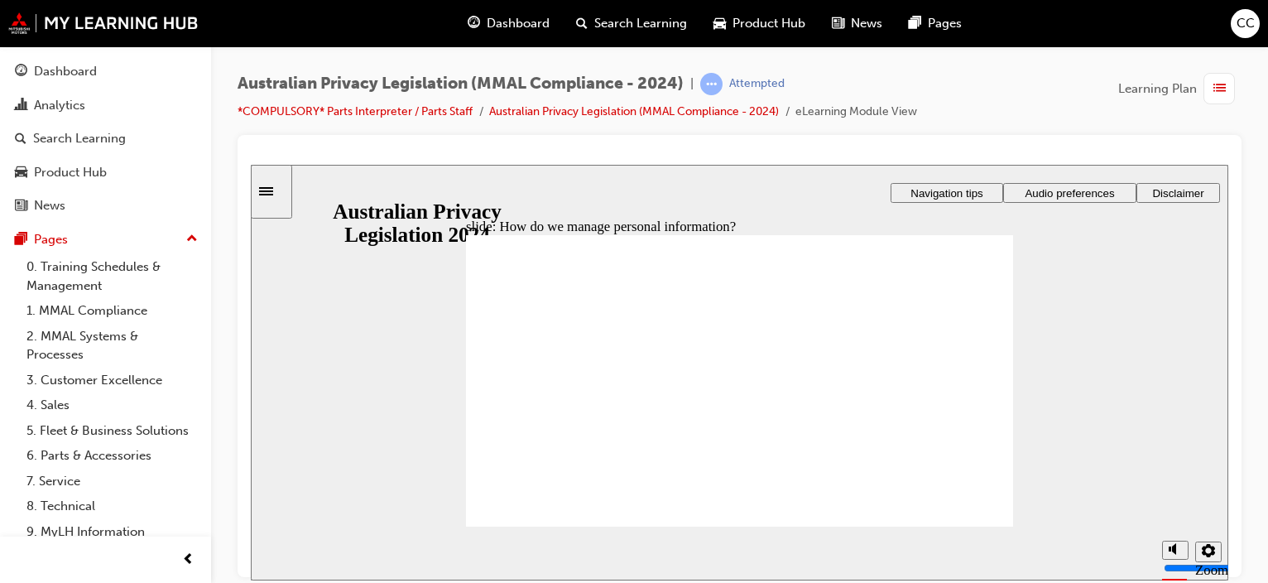
drag, startPoint x: 912, startPoint y: 307, endPoint x: 924, endPoint y: 307, distance: 11.6
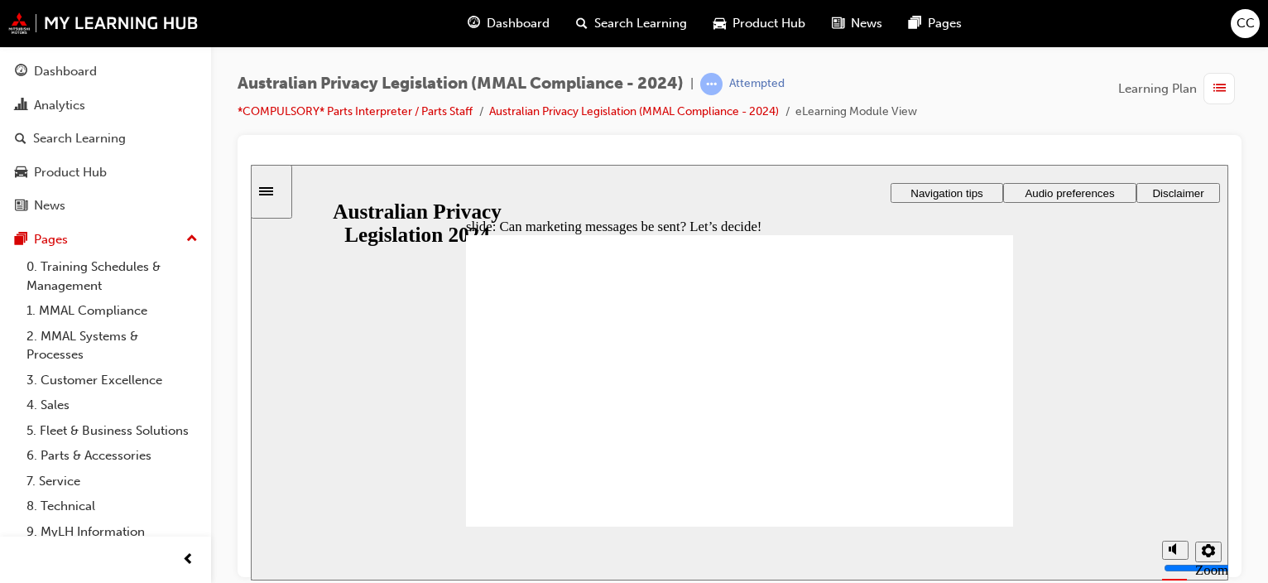
drag, startPoint x: 832, startPoint y: 339, endPoint x: 883, endPoint y: 397, distance: 77.4
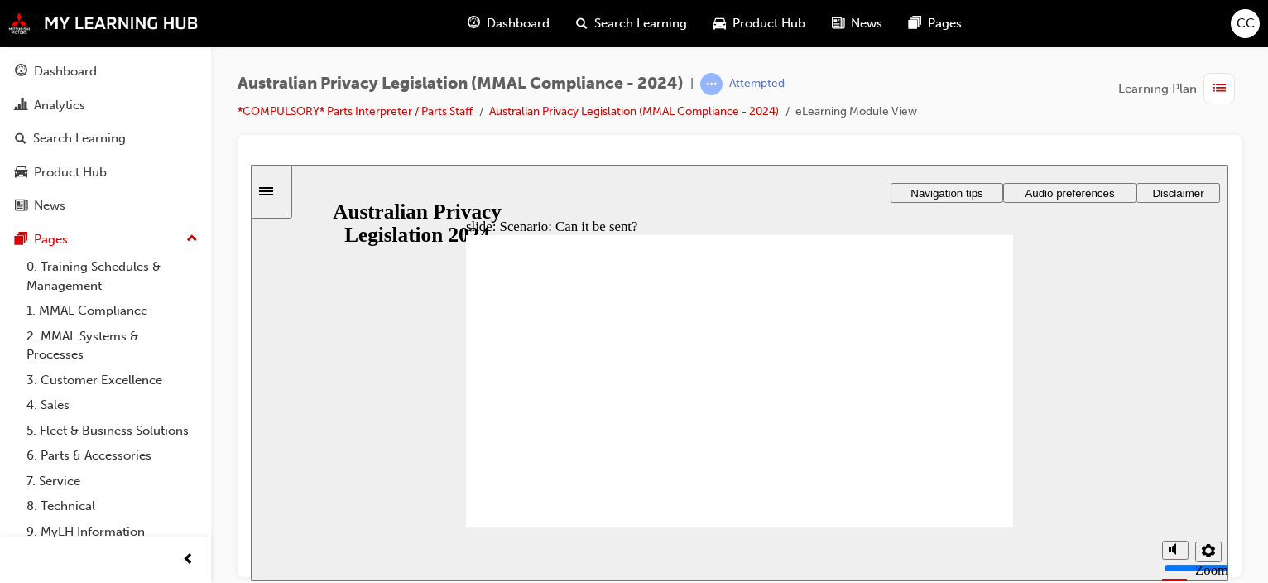
radio input "true"
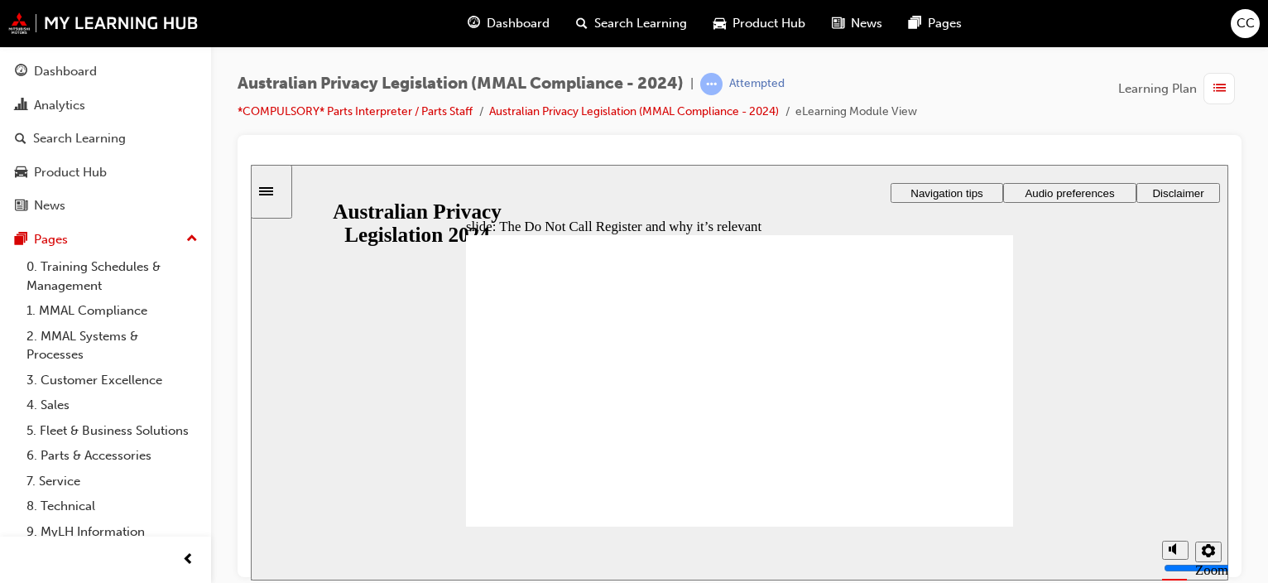
drag, startPoint x: 675, startPoint y: 327, endPoint x: 806, endPoint y: 328, distance: 130.8
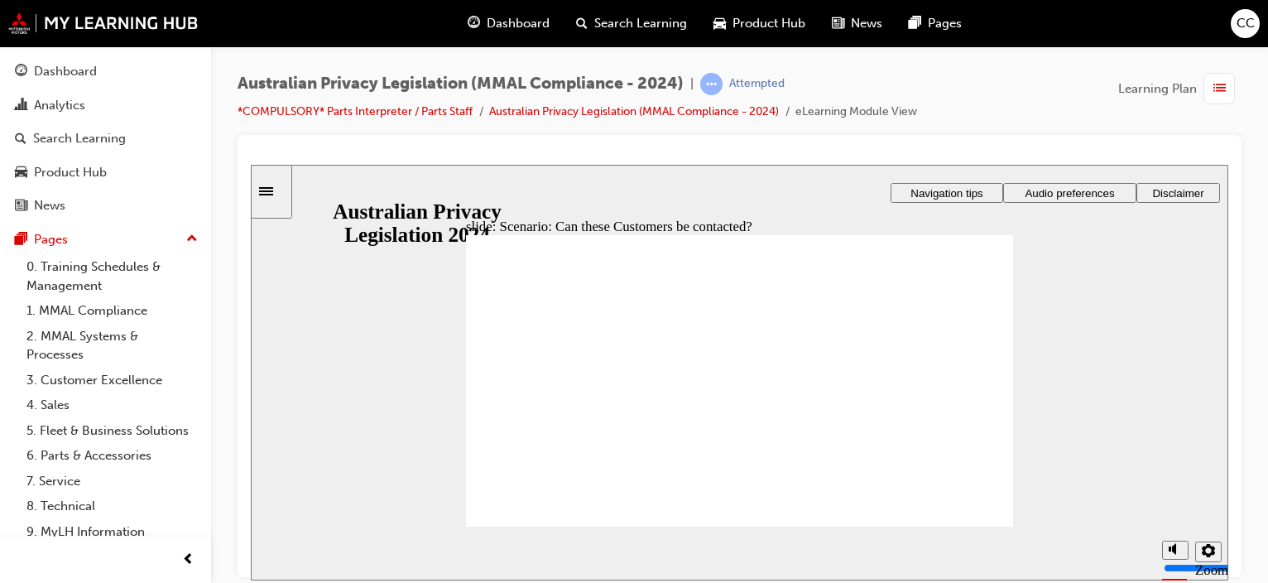
radio input "true"
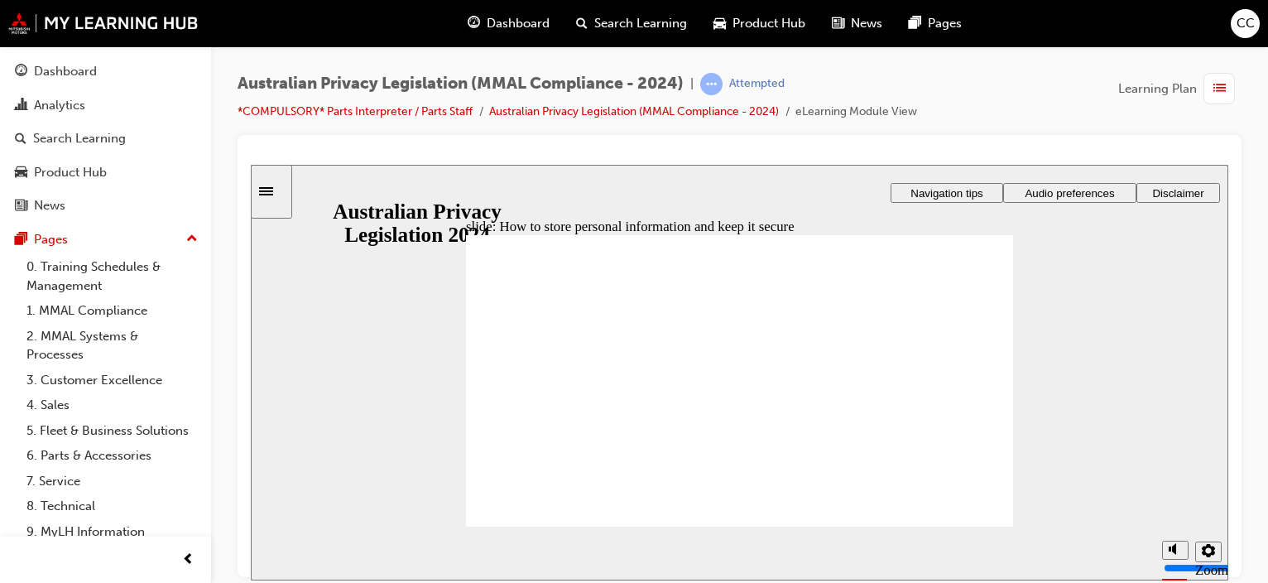
drag, startPoint x: 680, startPoint y: 329, endPoint x: 654, endPoint y: 317, distance: 28.2
drag, startPoint x: 828, startPoint y: 320, endPoint x: 881, endPoint y: 363, distance: 68.3
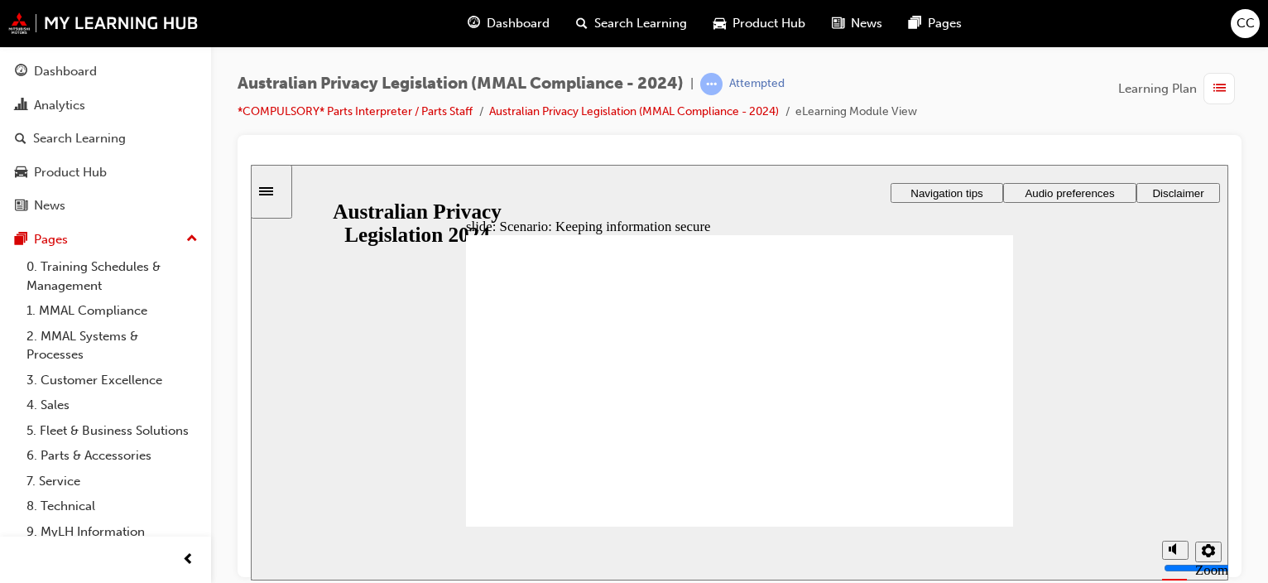
radio input "true"
drag, startPoint x: 585, startPoint y: 349, endPoint x: 690, endPoint y: 348, distance: 104.3
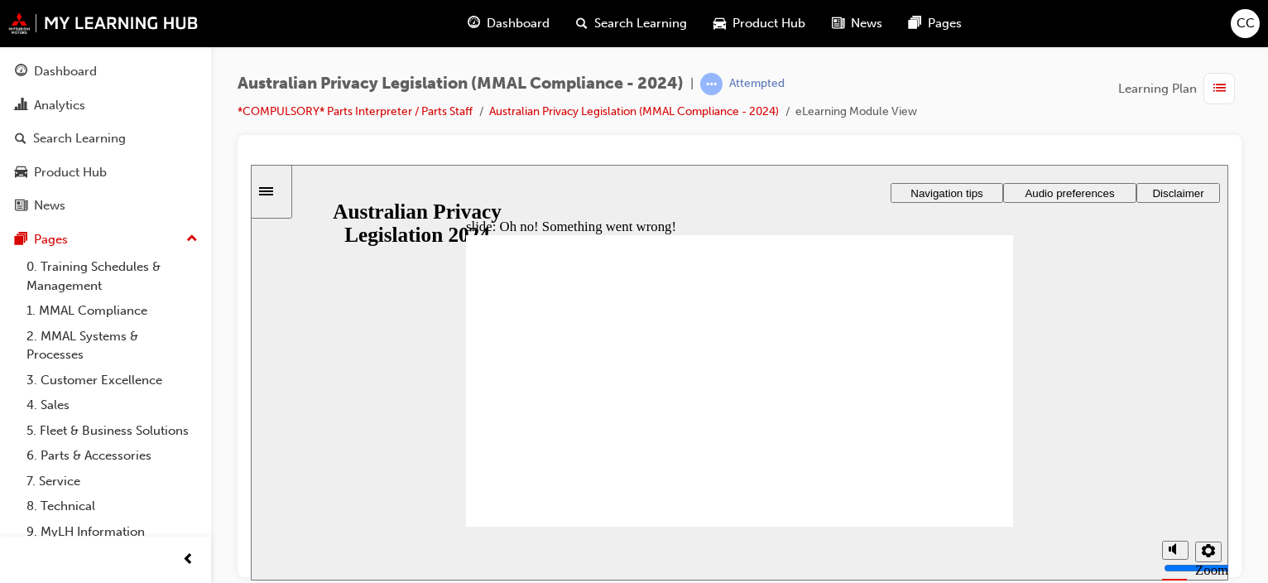
drag, startPoint x: 724, startPoint y: 346, endPoint x: 749, endPoint y: 346, distance: 25.7
drag, startPoint x: 895, startPoint y: 346, endPoint x: 924, endPoint y: 373, distance: 39.3
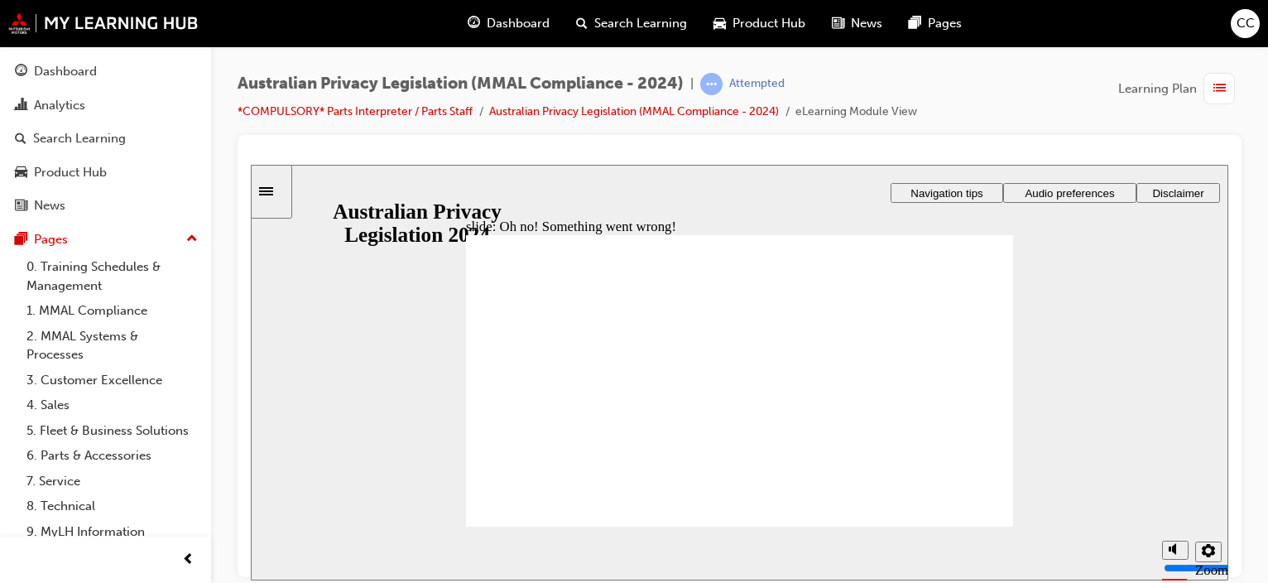
radio input "true"
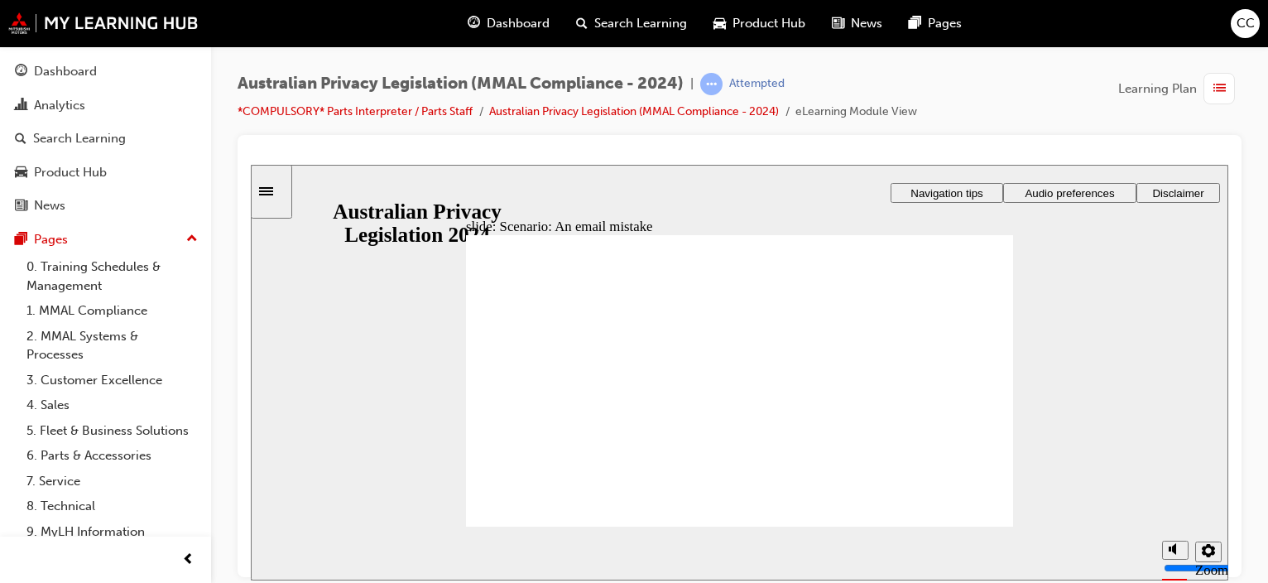
drag, startPoint x: 629, startPoint y: 339, endPoint x: 738, endPoint y: 349, distance: 109.8
drag, startPoint x: 743, startPoint y: 334, endPoint x: 817, endPoint y: 330, distance: 74.6
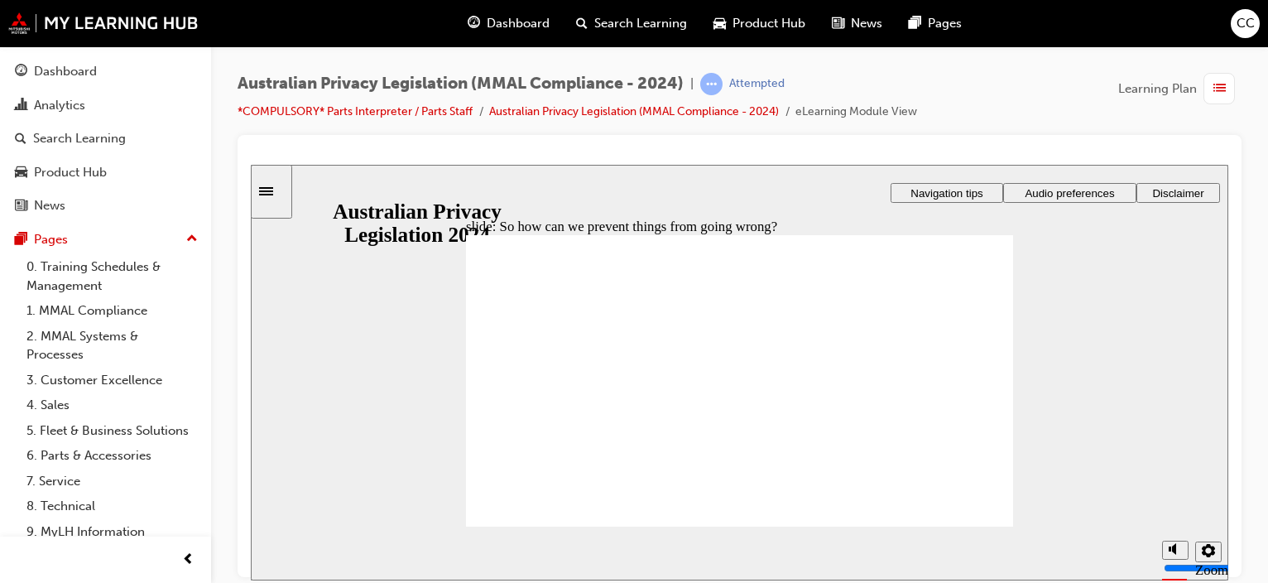
radio input "true"
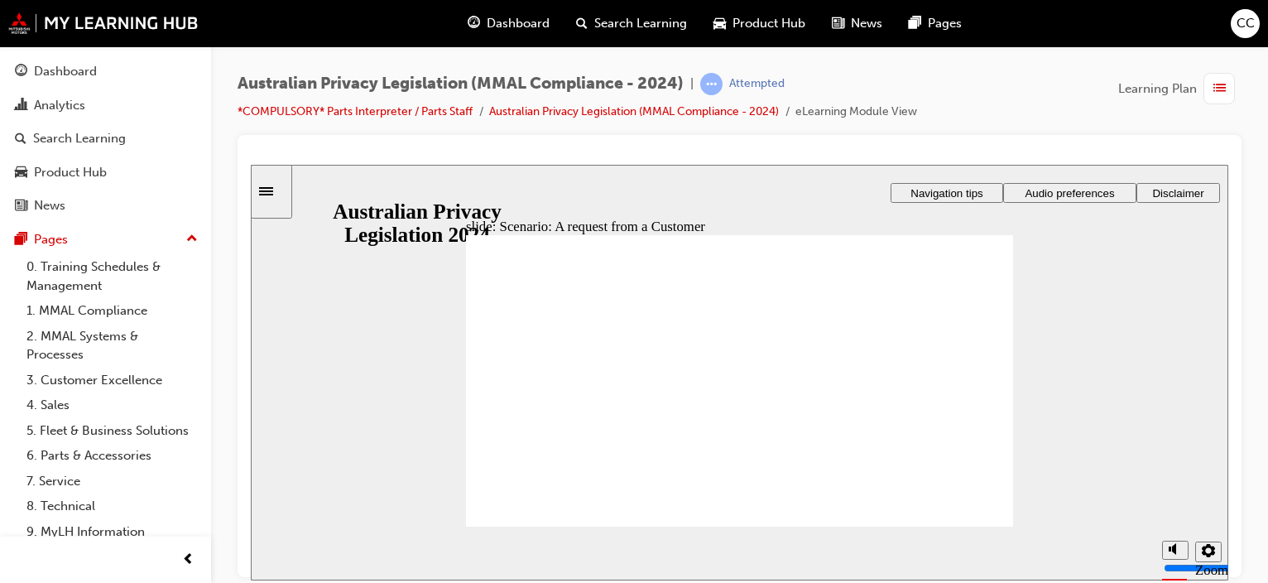
radio input "true"
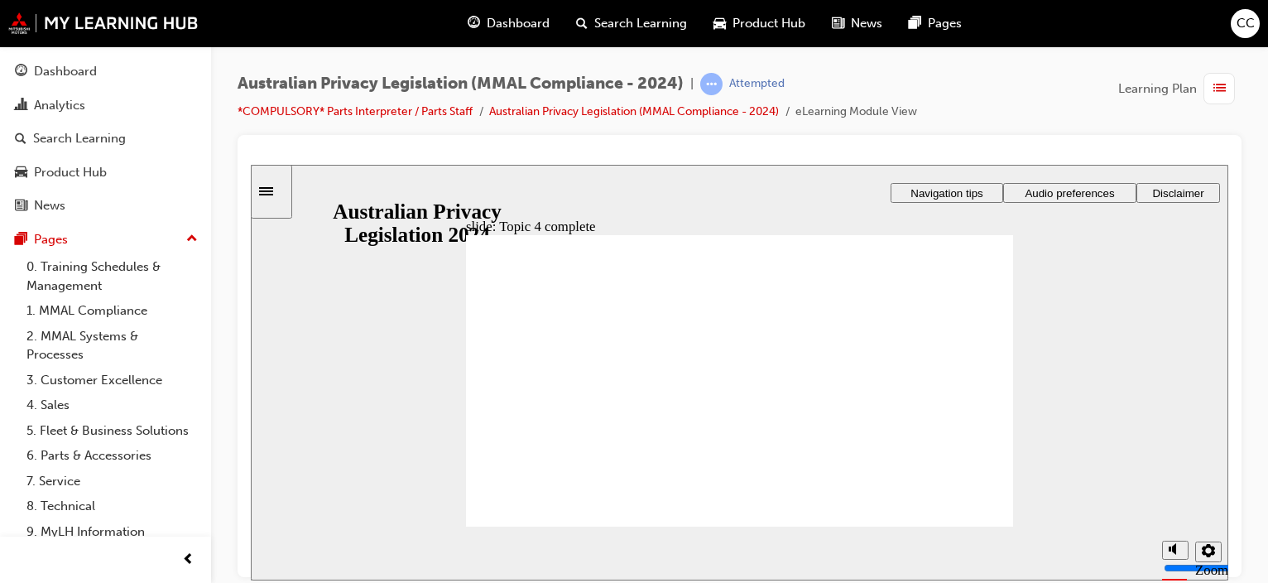
drag, startPoint x: 662, startPoint y: 334, endPoint x: 708, endPoint y: 335, distance: 45.5
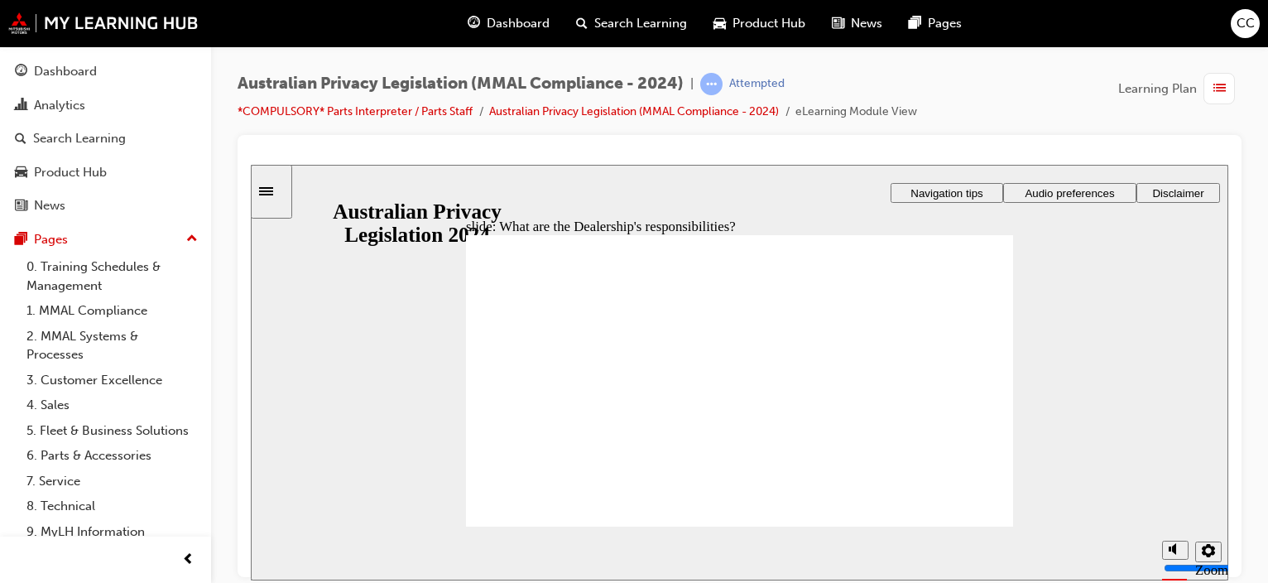
drag, startPoint x: 765, startPoint y: 335, endPoint x: 897, endPoint y: 343, distance: 131.8
drag, startPoint x: 954, startPoint y: 338, endPoint x: 979, endPoint y: 399, distance: 66.4
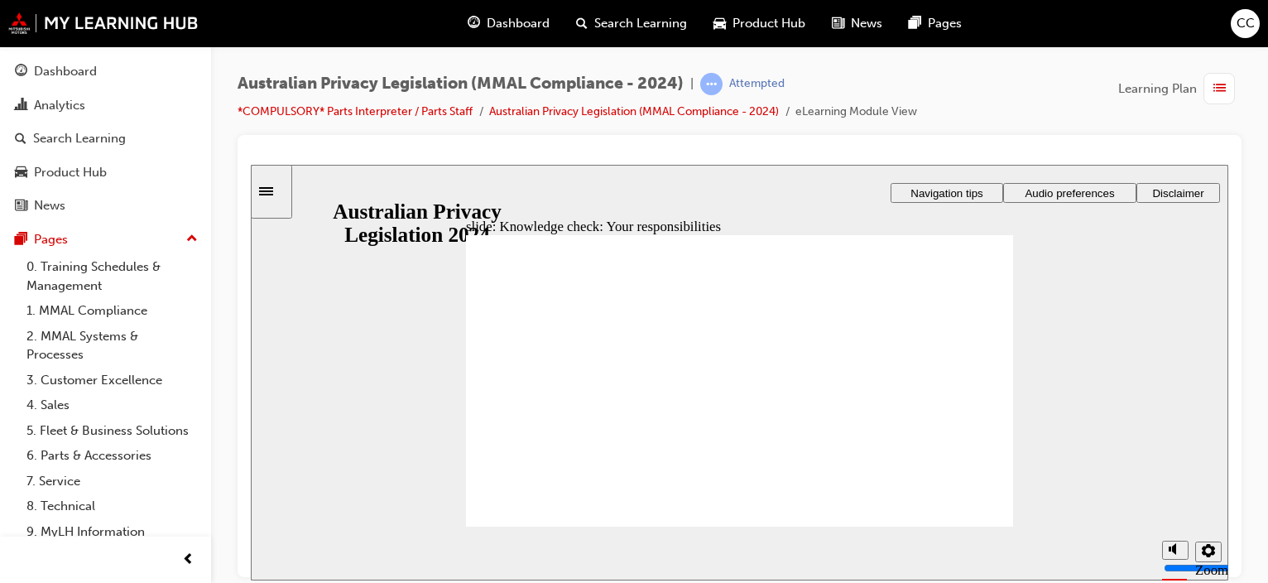
checkbox input "true"
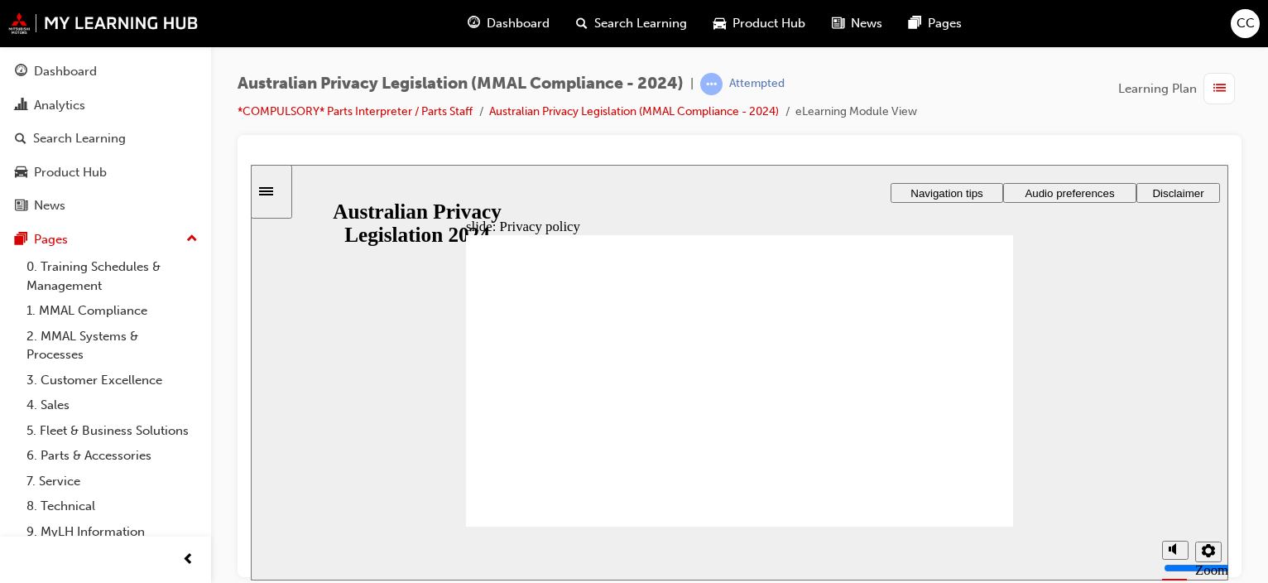
checkbox input "true"
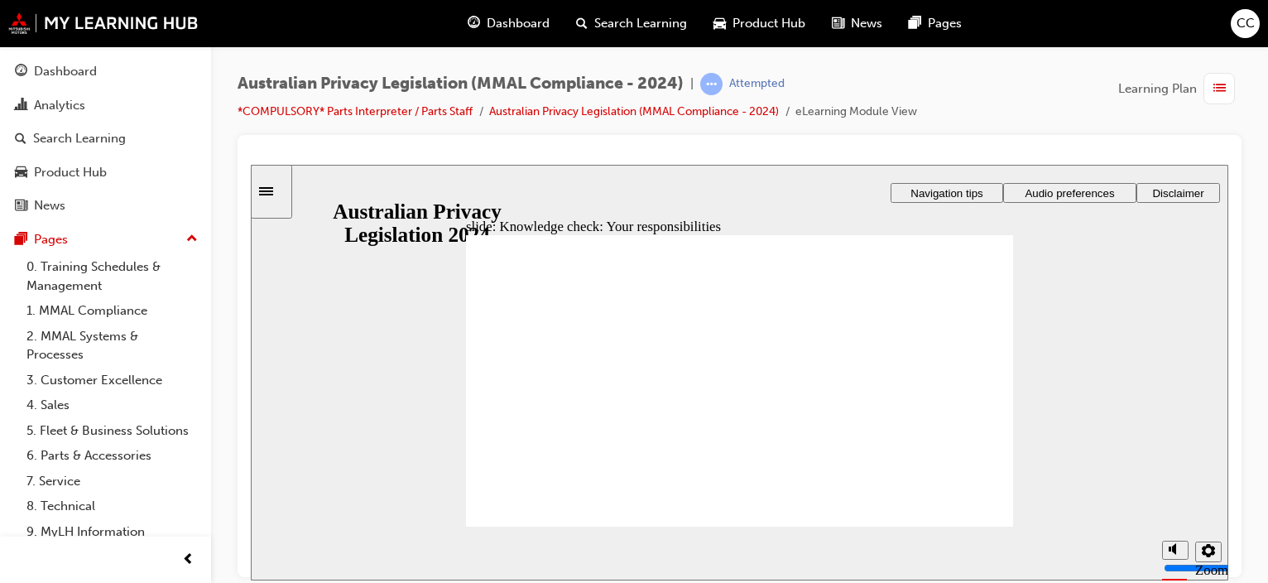
checkbox input "true"
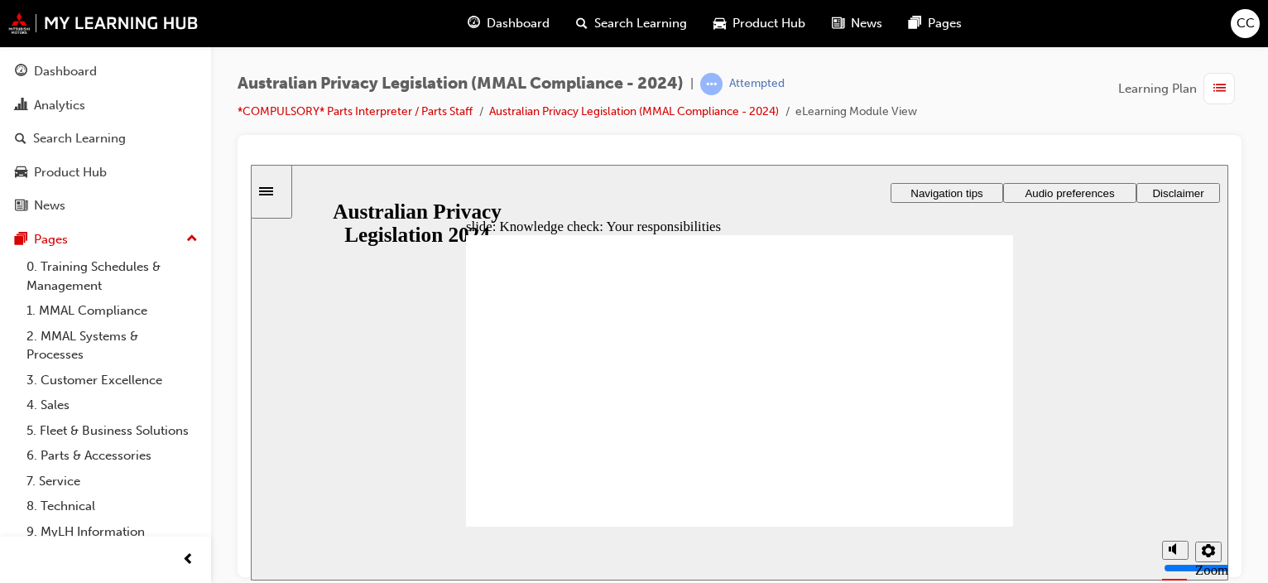
drag, startPoint x: 491, startPoint y: 453, endPoint x: 488, endPoint y: 426, distance: 26.6
checkbox input "true"
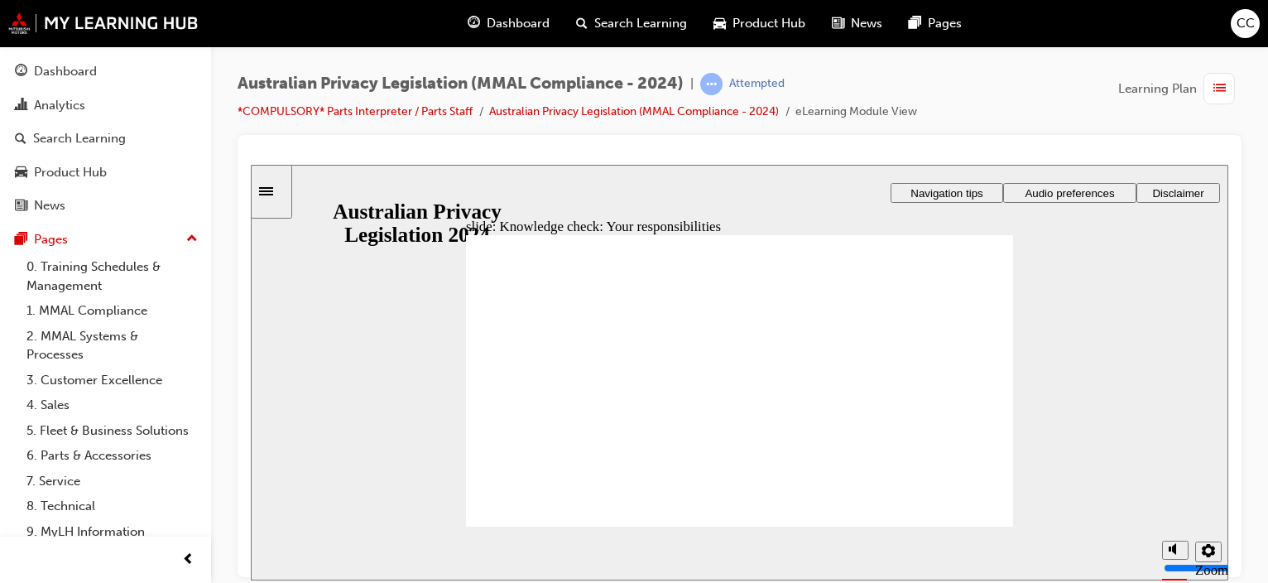
checkbox input "true"
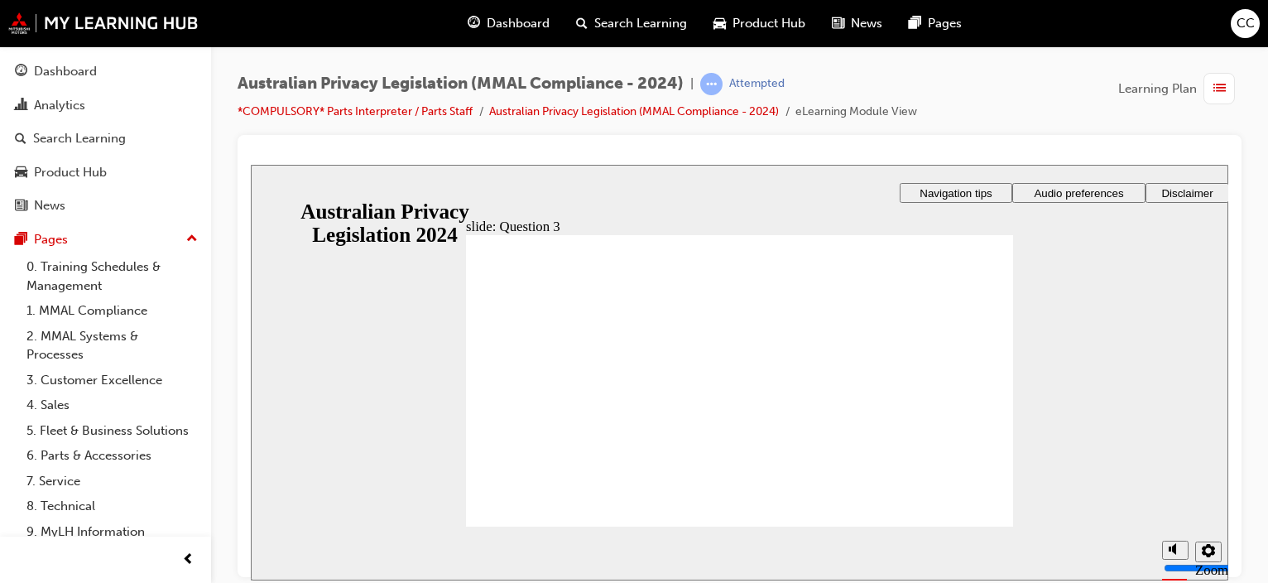
checkbox input "true"
radio input "true"
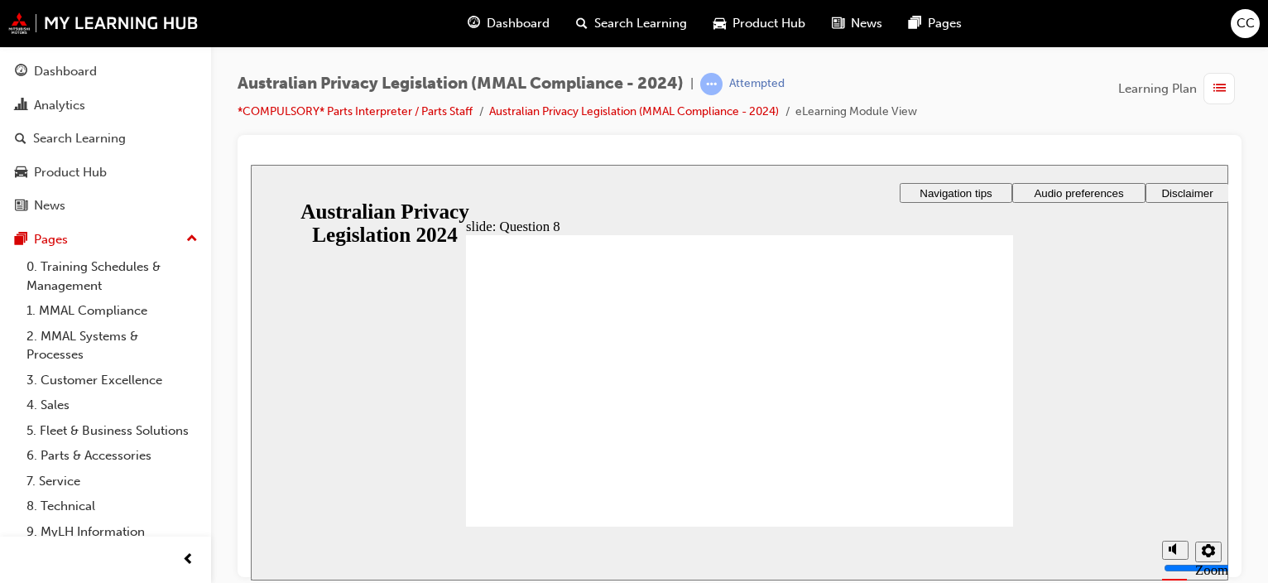
radio input "true"
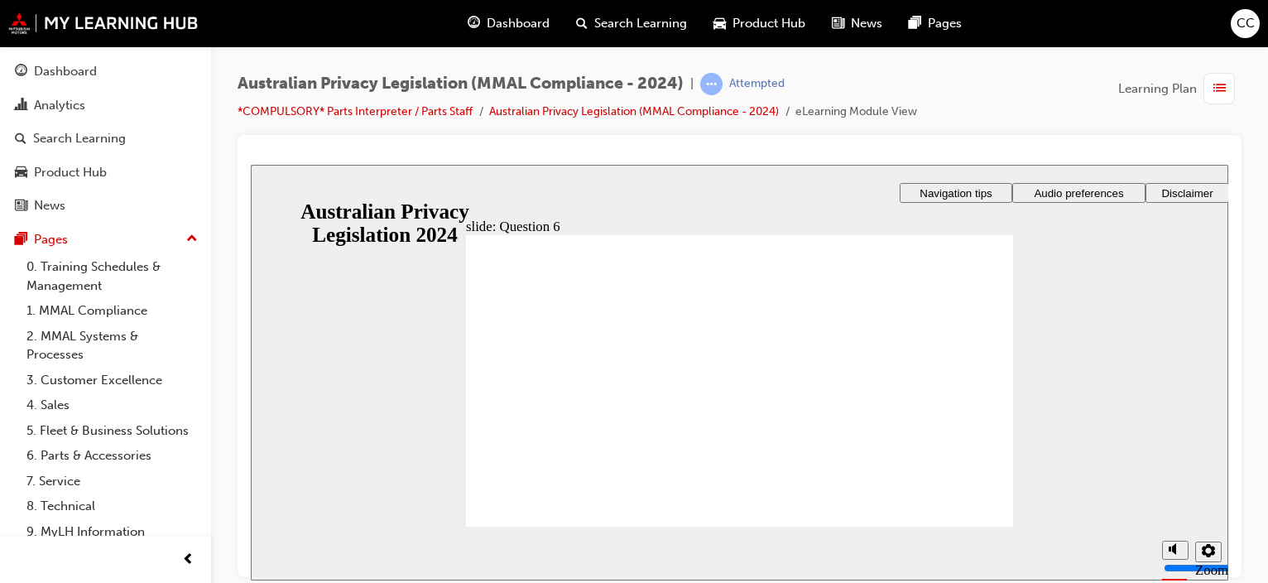
radio input "true"
radio input "false"
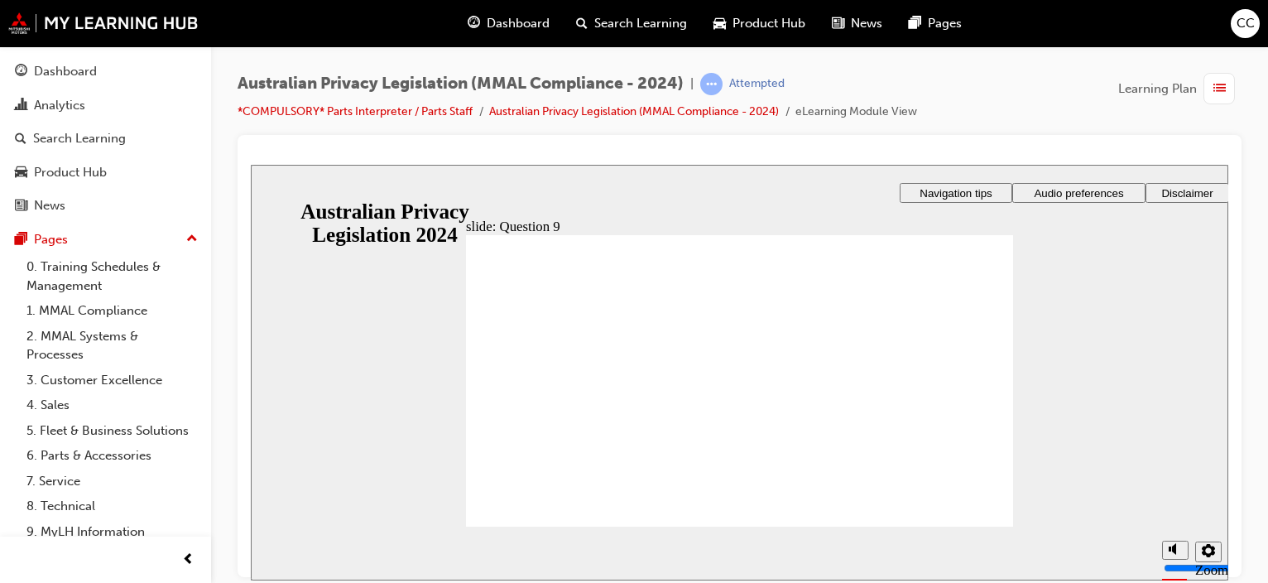
radio input "false"
radio input "true"
